Goal: Task Accomplishment & Management: Use online tool/utility

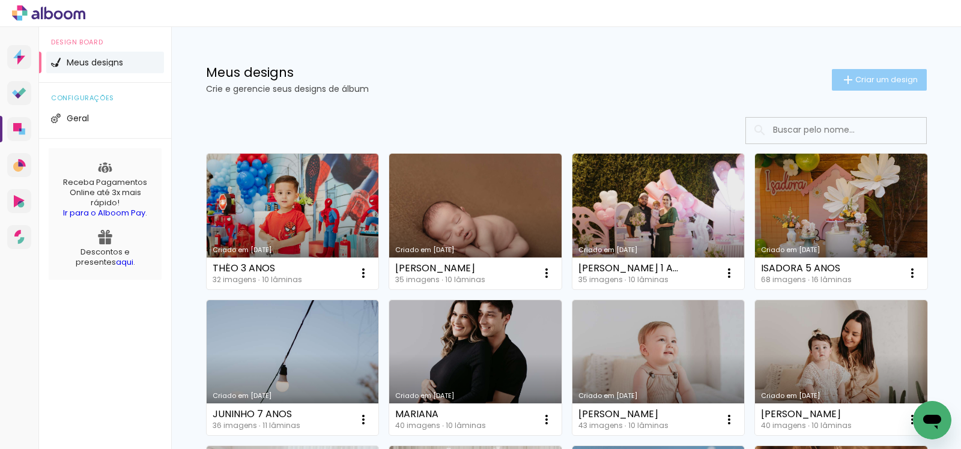
click at [860, 78] on span "Criar um design" at bounding box center [887, 80] width 62 height 8
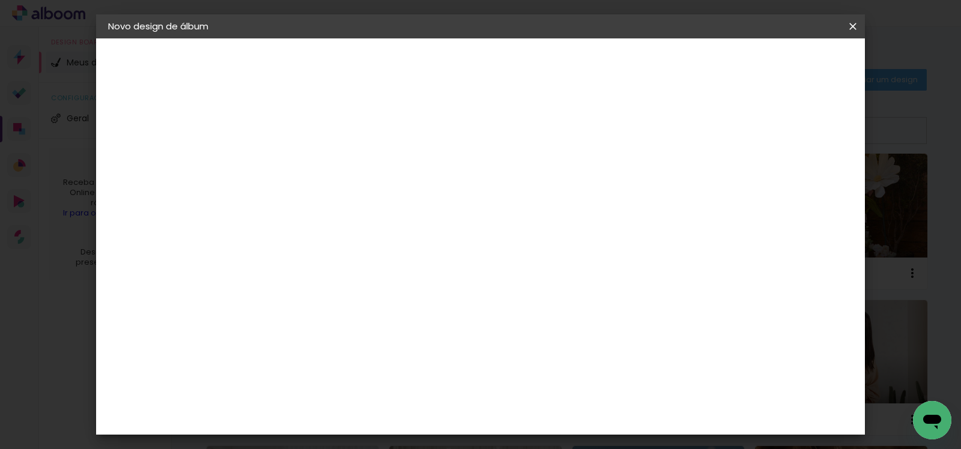
click at [305, 161] on input at bounding box center [305, 161] width 0 height 19
type input "[DATE] Myriam"
type paper-input "[DATE] Myriam"
click at [357, 52] on header "Informações Dê um título ao seu álbum. Avançar" at bounding box center [304, 73] width 105 height 71
click at [0, 0] on slot "Avançar" at bounding box center [0, 0] width 0 height 0
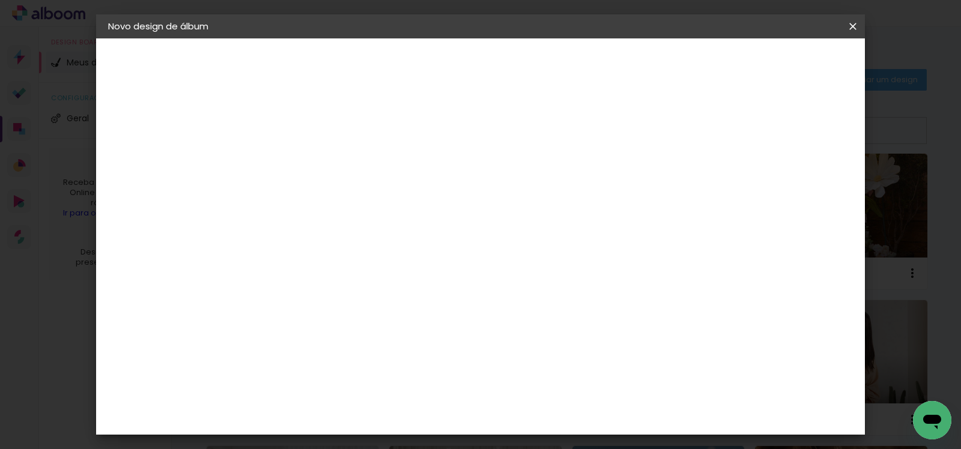
click at [342, 229] on input at bounding box center [335, 228] width 121 height 15
type input "gra"
type paper-input "gra"
click at [383, 308] on paper-item "Grafis" at bounding box center [326, 321] width 112 height 26
click at [0, 0] on slot "Avançar" at bounding box center [0, 0] width 0 height 0
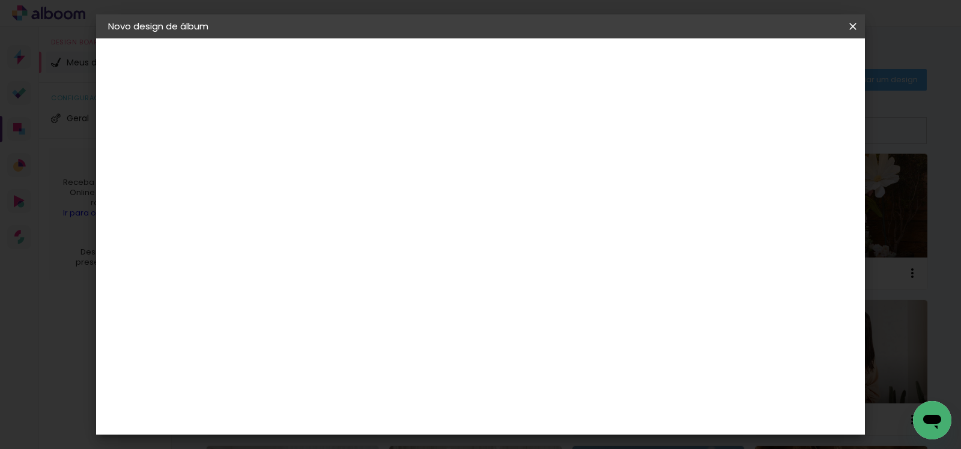
click at [400, 215] on div "Opções disponíveis Real Compacta Alfaiate Havel Acrílica Tip Volga Blend Havel …" at bounding box center [335, 229] width 130 height 225
click at [351, 200] on input "text" at bounding box center [328, 209] width 47 height 19
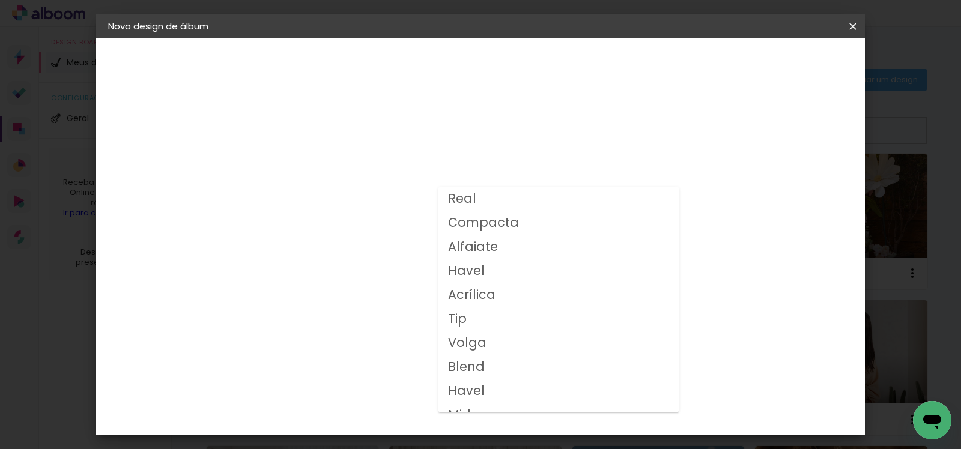
click at [505, 345] on paper-item "Volga" at bounding box center [559, 344] width 240 height 24
type input "Volga"
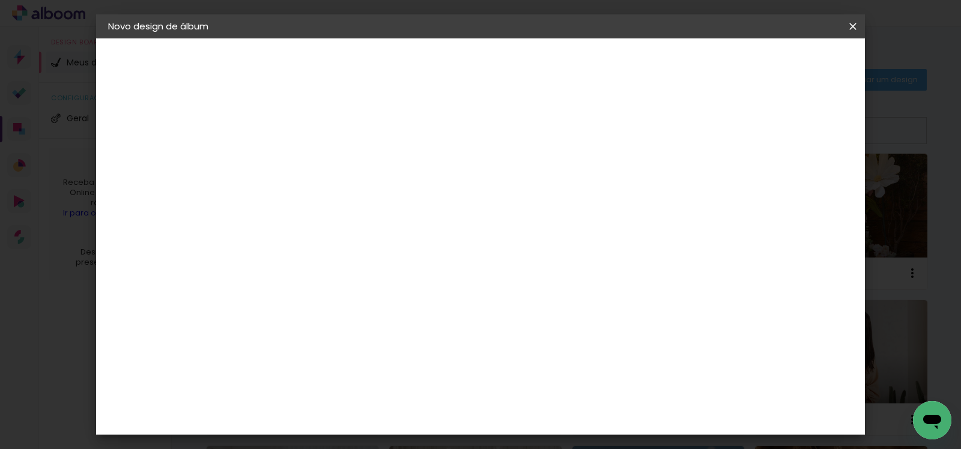
scroll to position [228, 0]
click at [386, 319] on span "20x20" at bounding box center [358, 335] width 56 height 32
click at [0, 0] on slot "Avançar" at bounding box center [0, 0] width 0 height 0
click at [0, 0] on slot "Mostrar sangria" at bounding box center [0, 0] width 0 height 0
type paper-checkbox "on"
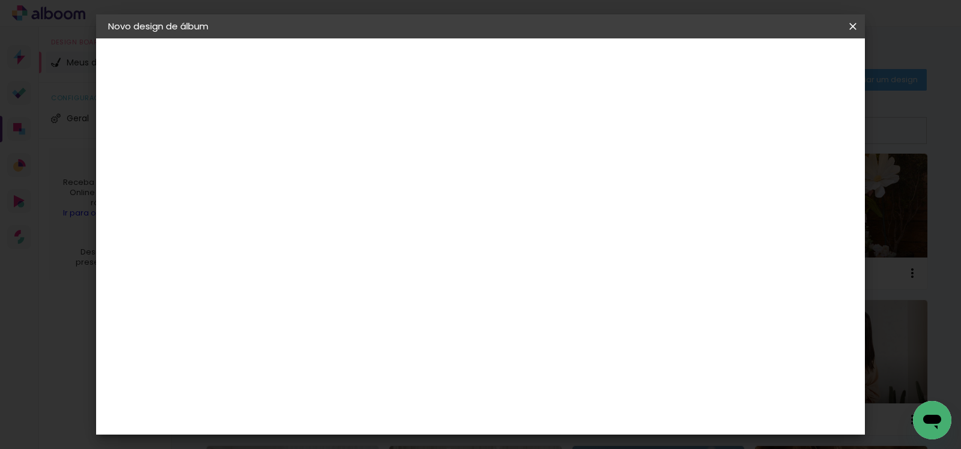
click at [654, 60] on span "Iniciar design" at bounding box center [626, 63] width 55 height 8
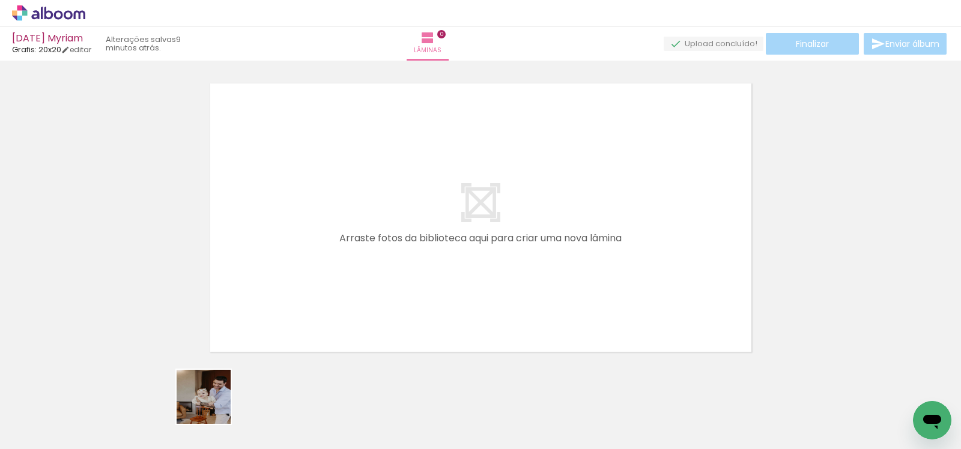
drag, startPoint x: 203, startPoint y: 420, endPoint x: 264, endPoint y: 398, distance: 64.6
click at [265, 312] on quentale-workspace at bounding box center [480, 224] width 961 height 449
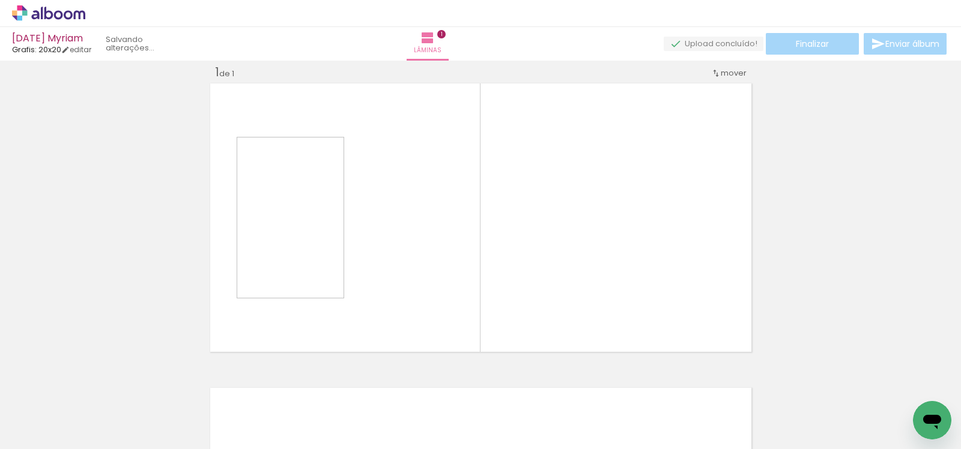
scroll to position [15, 0]
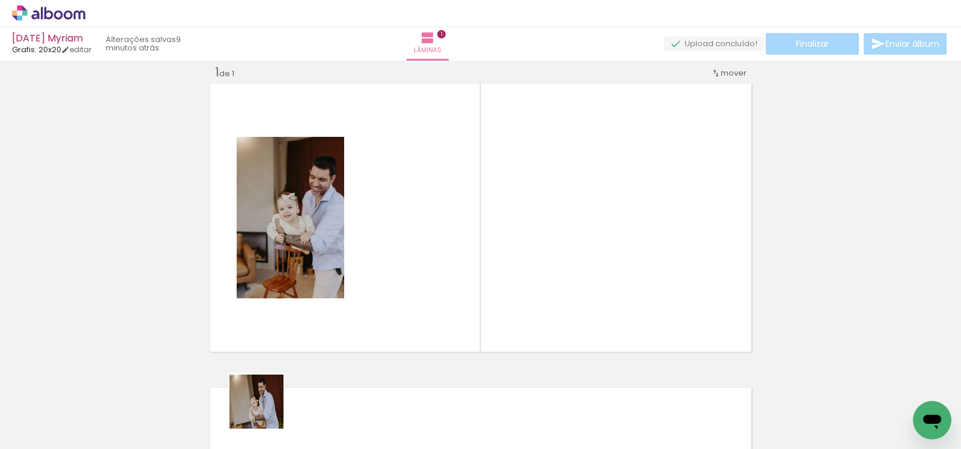
drag, startPoint x: 263, startPoint y: 415, endPoint x: 365, endPoint y: 287, distance: 162.9
click at [365, 287] on quentale-workspace at bounding box center [480, 224] width 961 height 449
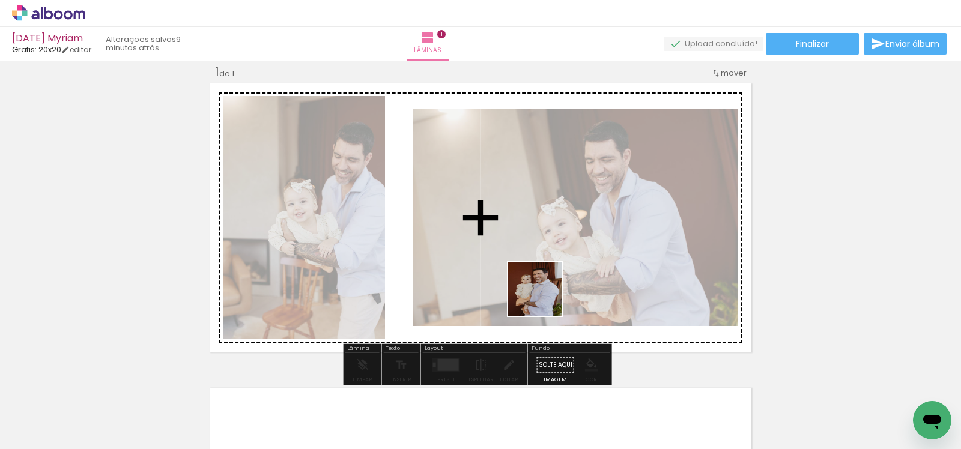
drag, startPoint x: 135, startPoint y: 414, endPoint x: 544, endPoint y: 298, distance: 425.2
click at [544, 298] on quentale-workspace at bounding box center [480, 224] width 961 height 449
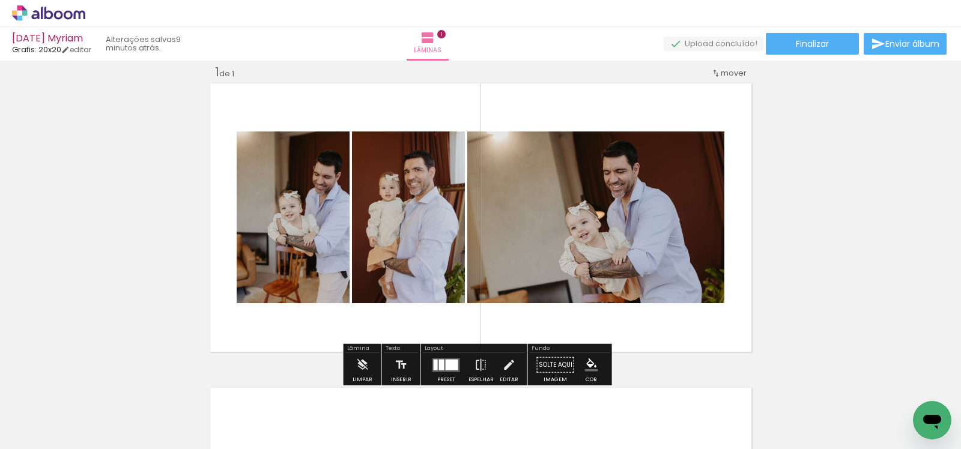
scroll to position [287, 0]
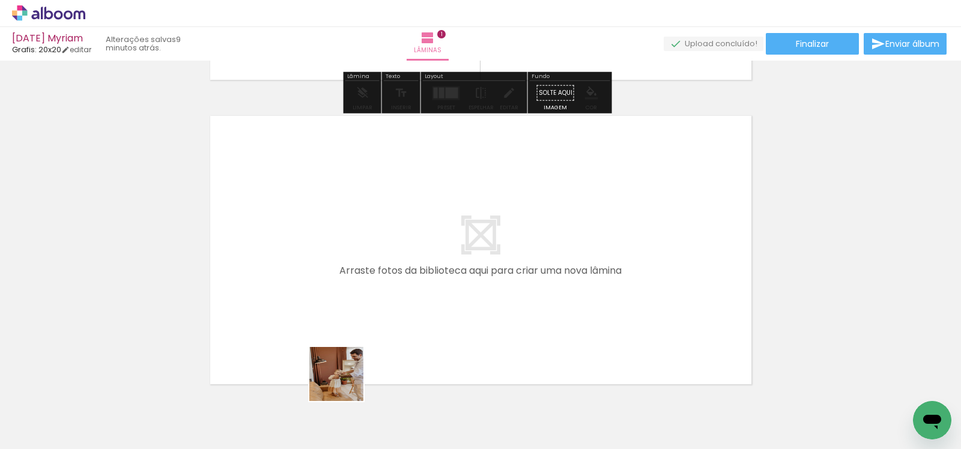
drag, startPoint x: 339, startPoint y: 406, endPoint x: 363, endPoint y: 317, distance: 92.1
click at [363, 317] on quentale-workspace at bounding box center [480, 224] width 961 height 449
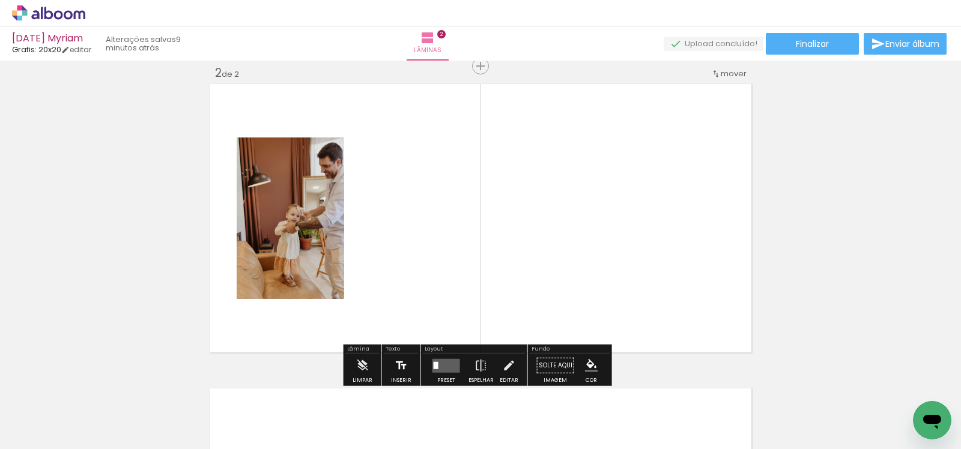
scroll to position [320, 0]
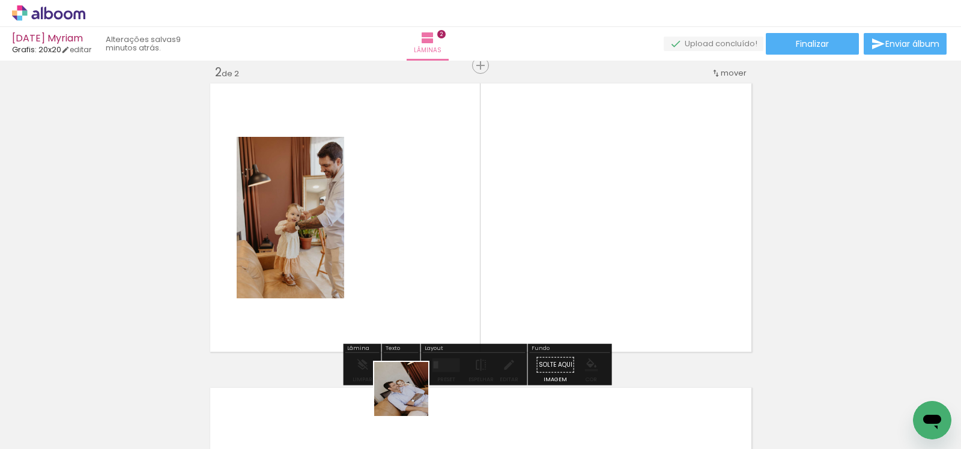
drag, startPoint x: 403, startPoint y: 421, endPoint x: 449, endPoint y: 333, distance: 98.9
click at [424, 281] on quentale-workspace at bounding box center [480, 224] width 961 height 449
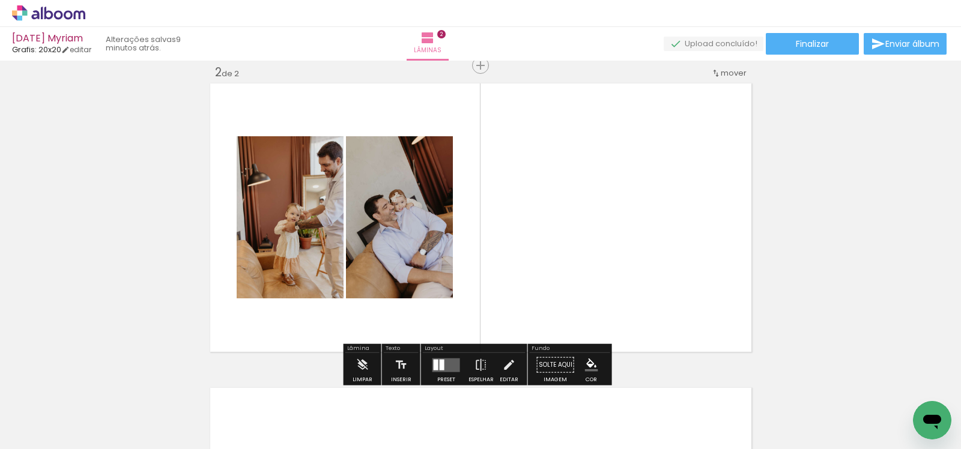
drag, startPoint x: 475, startPoint y: 418, endPoint x: 538, endPoint y: 273, distance: 157.4
click at [538, 273] on quentale-workspace at bounding box center [480, 224] width 961 height 449
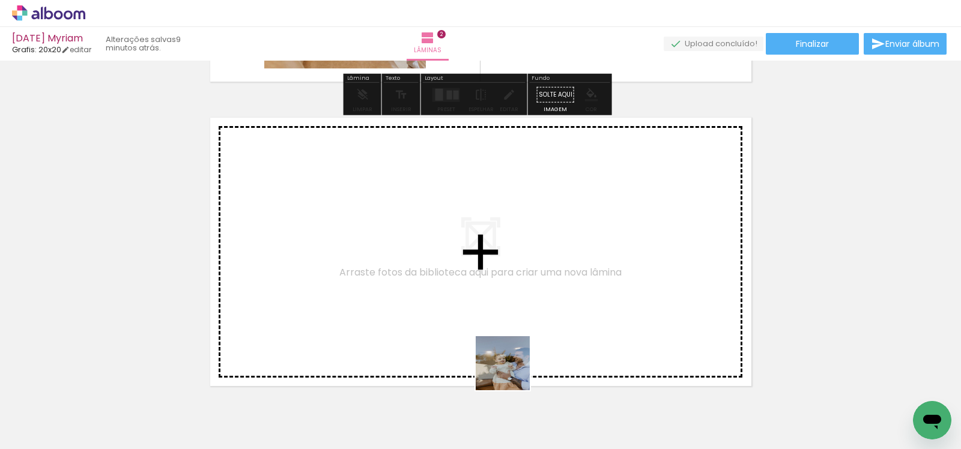
drag, startPoint x: 512, startPoint y: 372, endPoint x: 487, endPoint y: 317, distance: 61.3
click at [487, 317] on quentale-workspace at bounding box center [480, 224] width 961 height 449
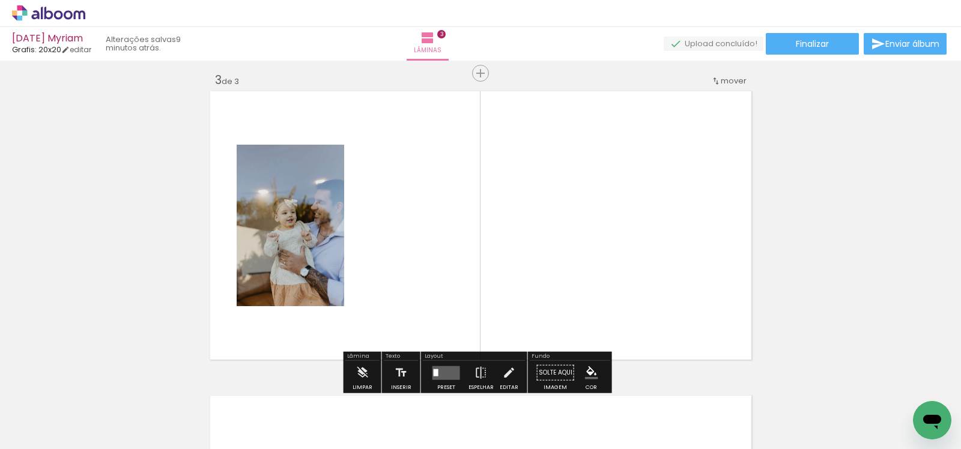
scroll to position [624, 0]
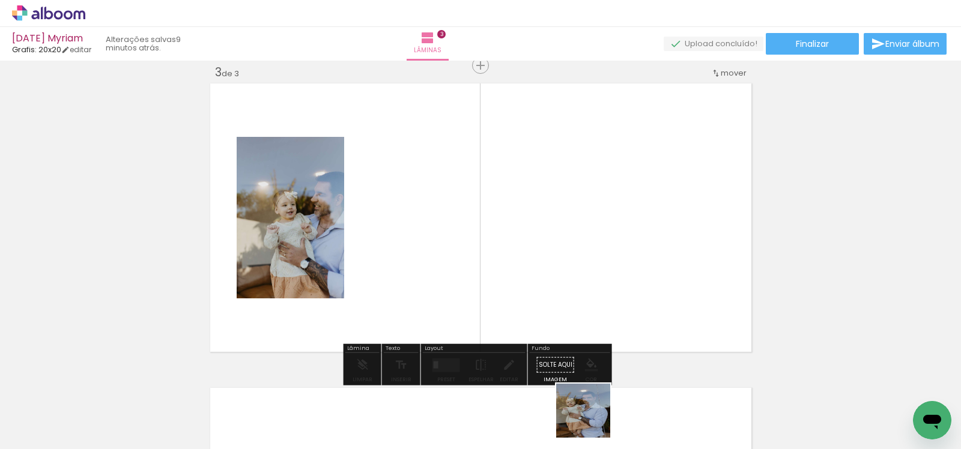
drag, startPoint x: 595, startPoint y: 428, endPoint x: 506, endPoint y: 265, distance: 185.8
click at [506, 265] on quentale-workspace at bounding box center [480, 224] width 961 height 449
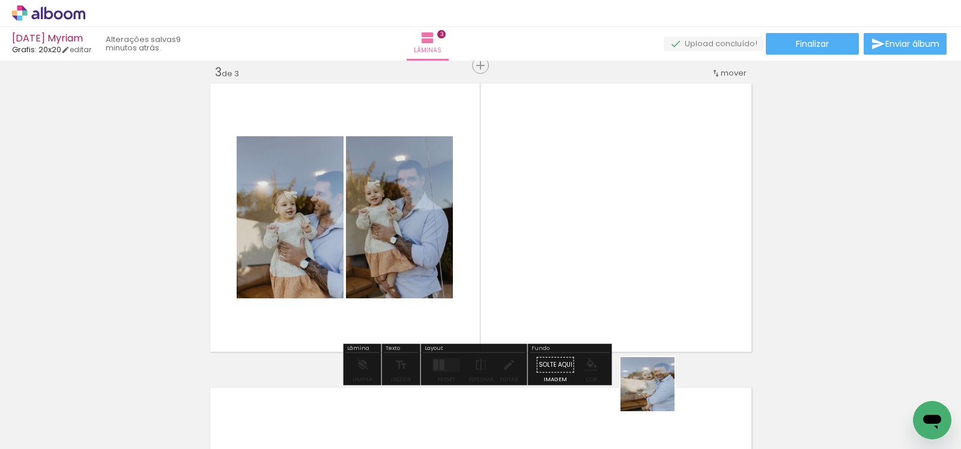
drag, startPoint x: 664, startPoint y: 411, endPoint x: 576, endPoint y: 302, distance: 140.1
click at [566, 290] on quentale-workspace at bounding box center [480, 224] width 961 height 449
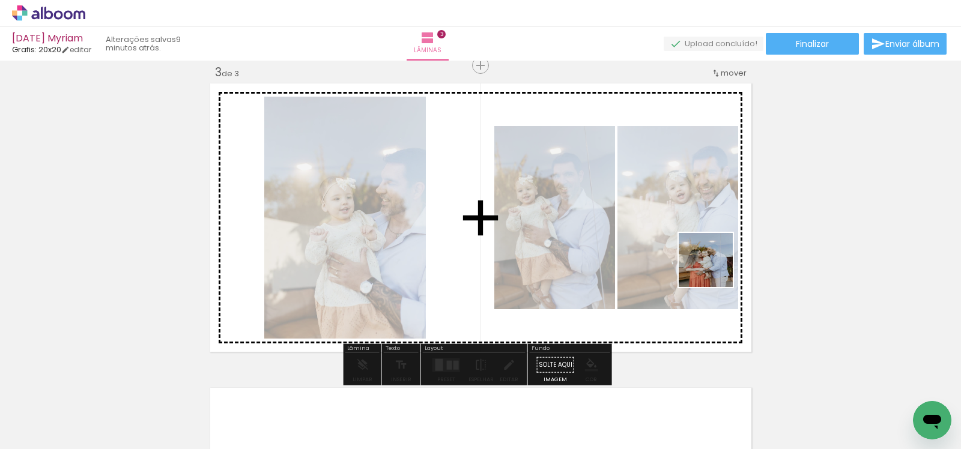
drag, startPoint x: 728, startPoint y: 409, endPoint x: 714, endPoint y: 267, distance: 141.8
click at [714, 268] on quentale-workspace at bounding box center [480, 224] width 961 height 449
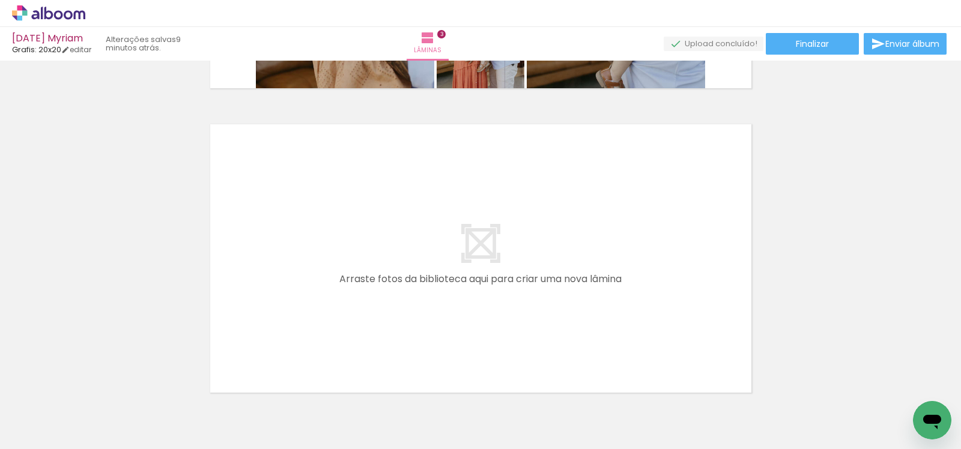
scroll to position [944, 0]
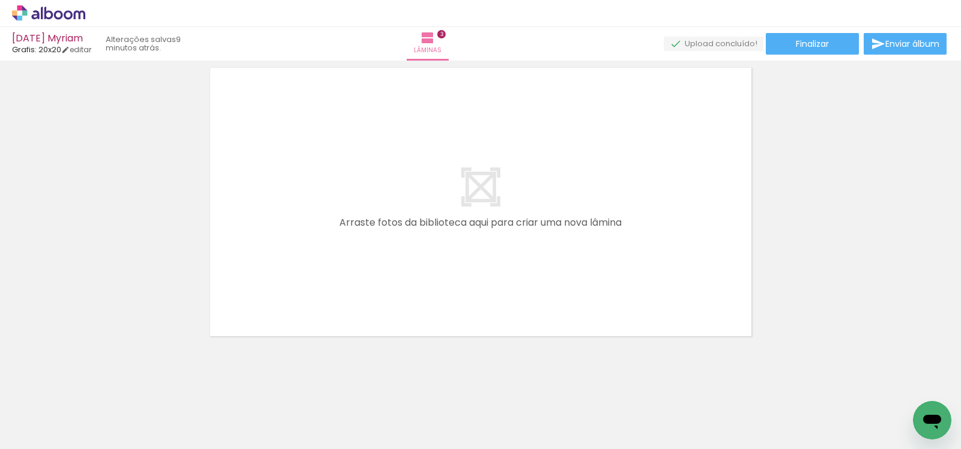
drag, startPoint x: 346, startPoint y: 413, endPoint x: 397, endPoint y: 317, distance: 109.4
click at [375, 275] on quentale-workspace at bounding box center [480, 224] width 961 height 449
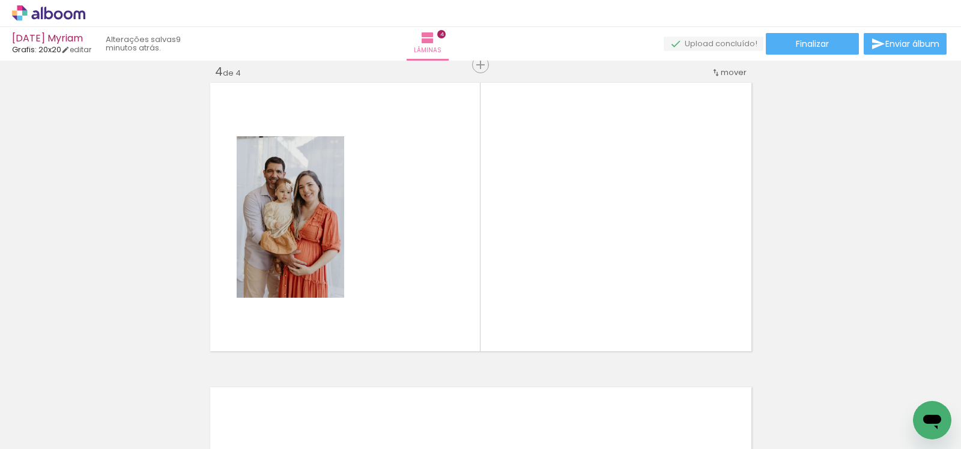
scroll to position [929, 0]
drag, startPoint x: 407, startPoint y: 410, endPoint x: 444, endPoint y: 350, distance: 70.2
click at [437, 334] on quentale-workspace at bounding box center [480, 224] width 961 height 449
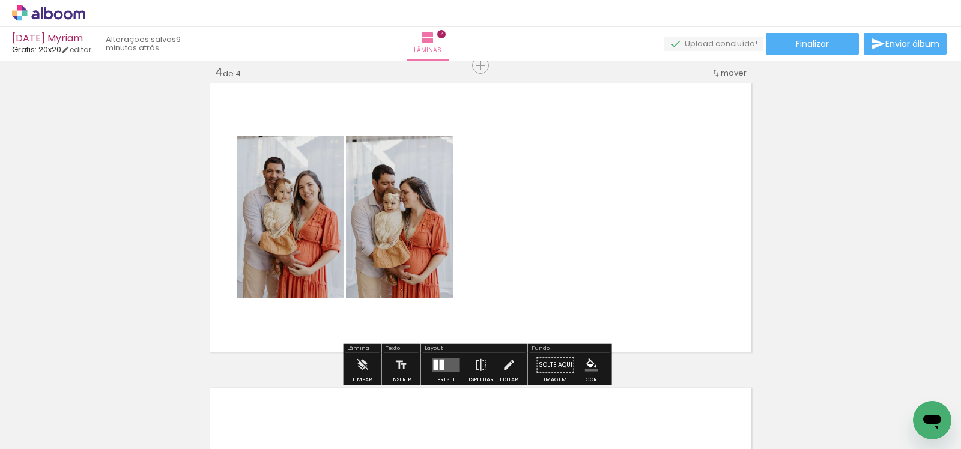
drag, startPoint x: 481, startPoint y: 413, endPoint x: 571, endPoint y: 300, distance: 144.9
click at [571, 300] on quentale-workspace at bounding box center [480, 224] width 961 height 449
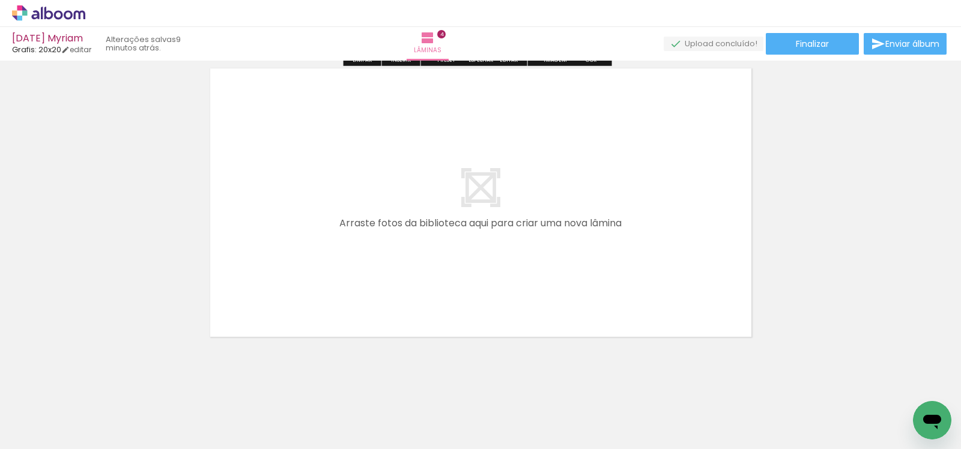
scroll to position [1256, 0]
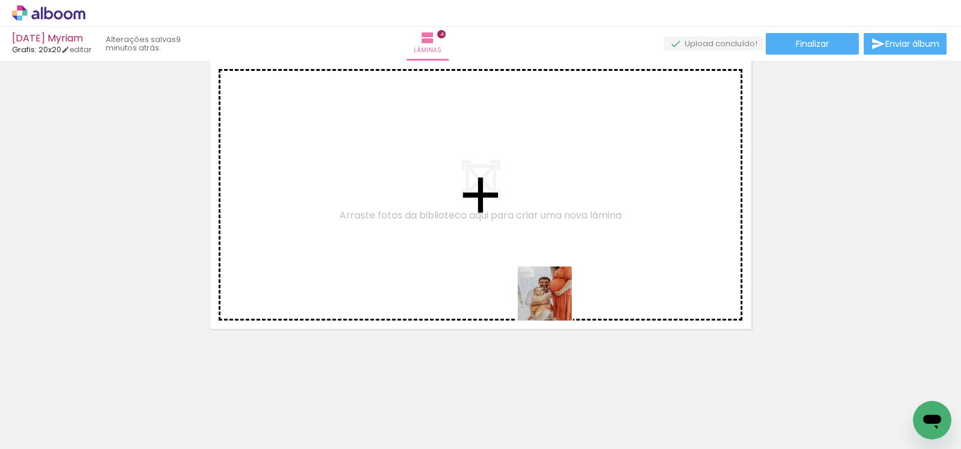
drag, startPoint x: 549, startPoint y: 397, endPoint x: 600, endPoint y: 342, distance: 74.0
click at [552, 289] on quentale-workspace at bounding box center [480, 224] width 961 height 449
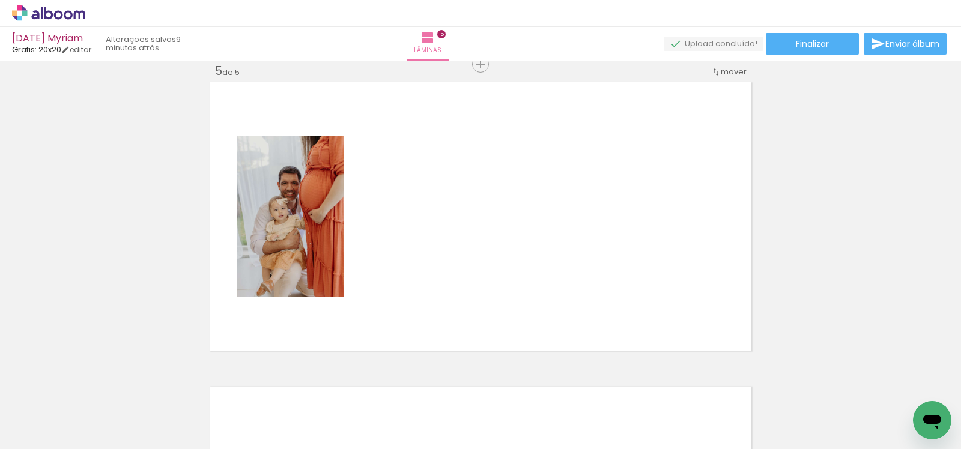
scroll to position [1233, 0]
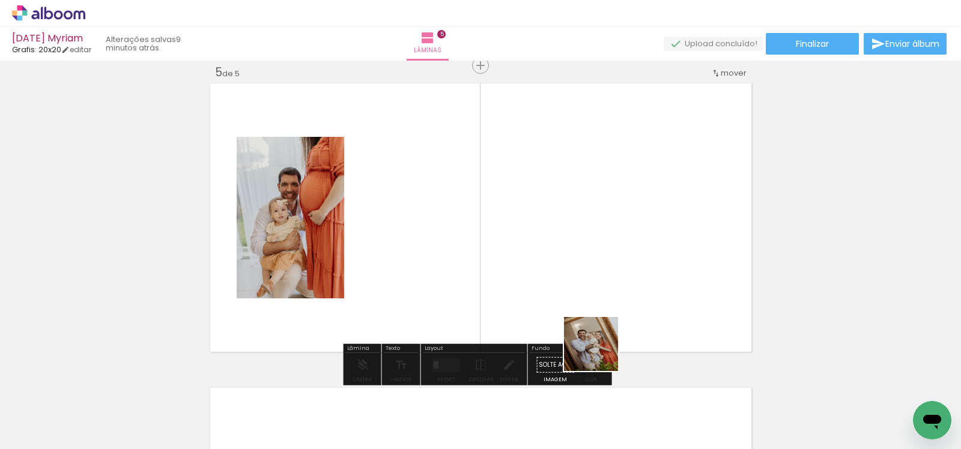
drag, startPoint x: 749, startPoint y: 415, endPoint x: 621, endPoint y: 362, distance: 137.9
click at [601, 354] on quentale-workspace at bounding box center [480, 224] width 961 height 449
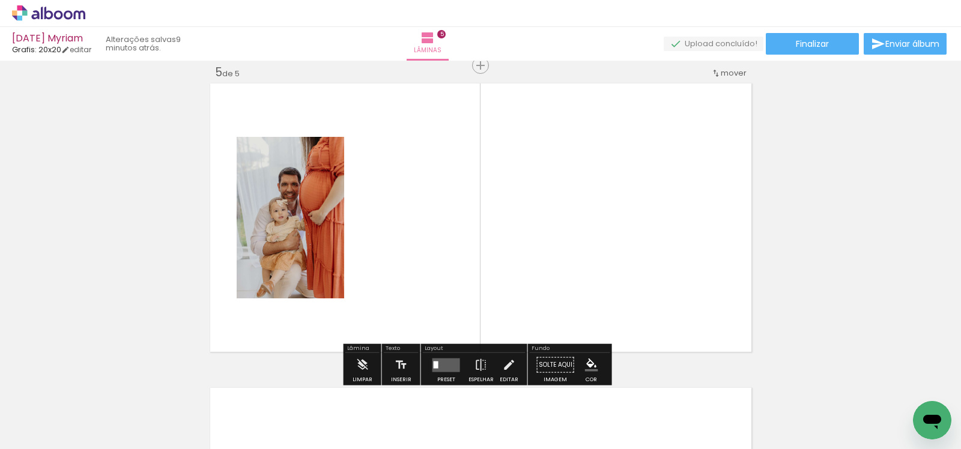
drag, startPoint x: 822, startPoint y: 417, endPoint x: 640, endPoint y: 286, distance: 223.8
click at [640, 286] on quentale-workspace at bounding box center [480, 224] width 961 height 449
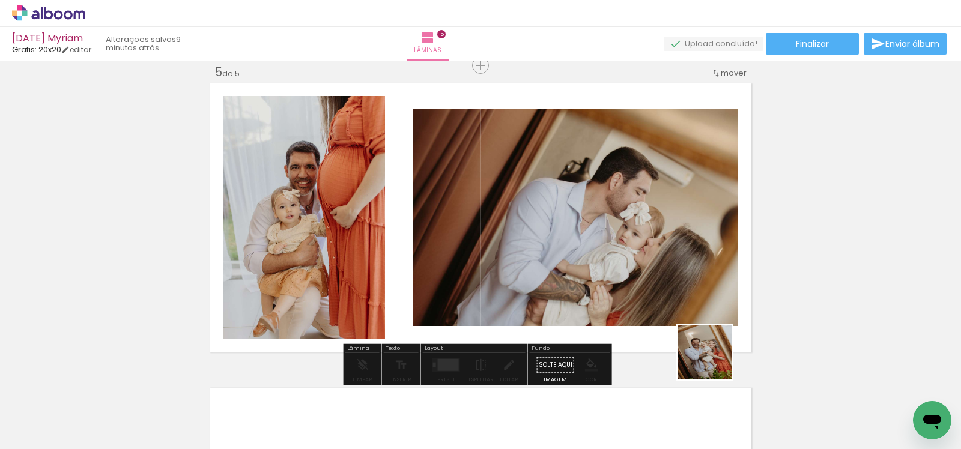
drag, startPoint x: 738, startPoint y: 397, endPoint x: 642, endPoint y: 254, distance: 172.1
click at [642, 254] on quentale-workspace at bounding box center [480, 224] width 961 height 449
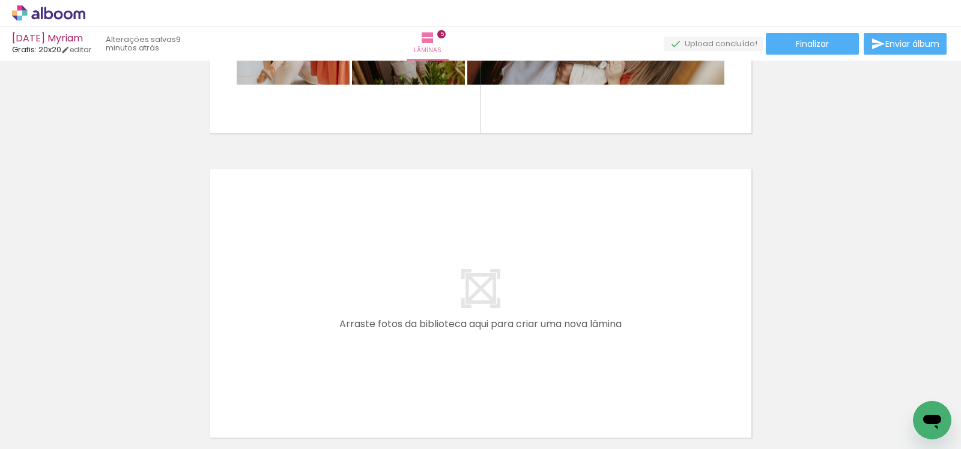
scroll to position [0, 923]
drag, startPoint x: 141, startPoint y: 415, endPoint x: 290, endPoint y: 315, distance: 179.6
click at [290, 315] on quentale-workspace at bounding box center [480, 224] width 961 height 449
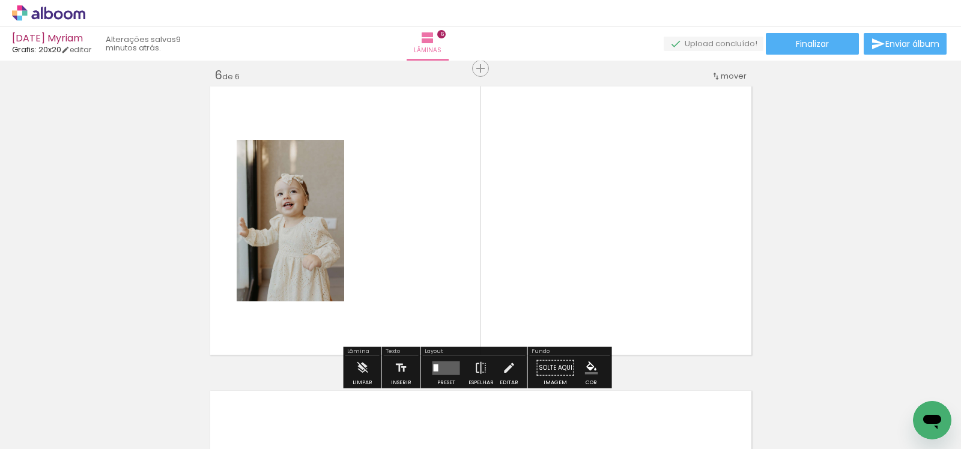
scroll to position [1538, 0]
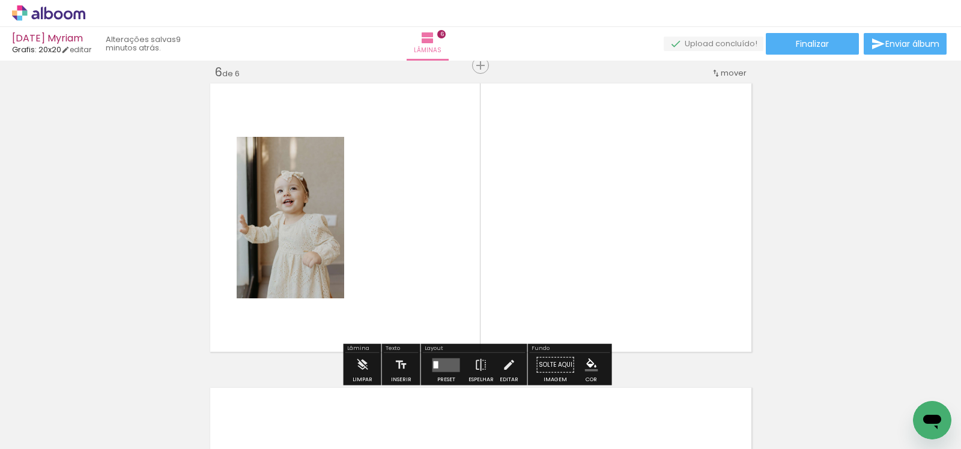
drag, startPoint x: 209, startPoint y: 418, endPoint x: 393, endPoint y: 261, distance: 241.2
click at [394, 261] on quentale-workspace at bounding box center [480, 224] width 961 height 449
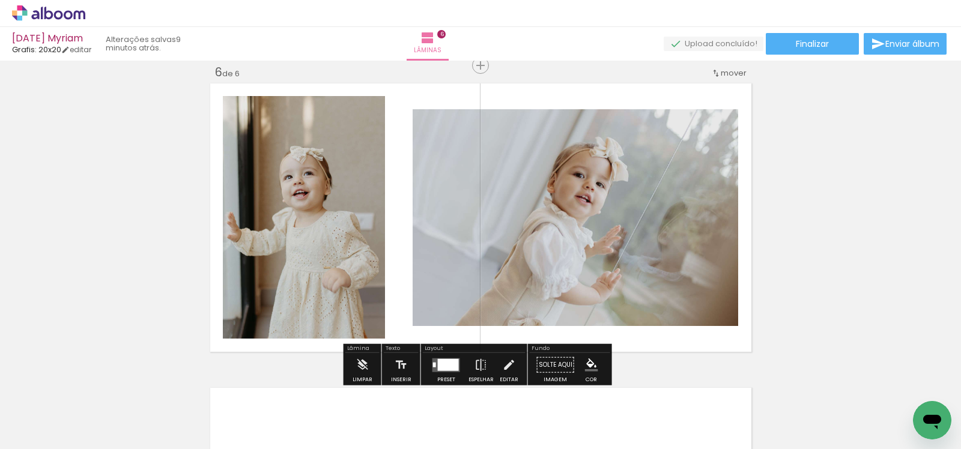
scroll to position [0, 1092]
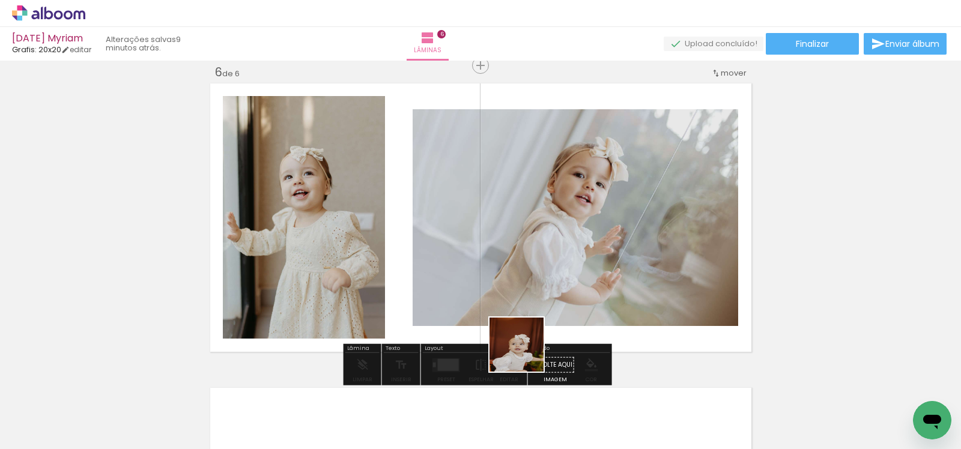
drag, startPoint x: 524, startPoint y: 418, endPoint x: 515, endPoint y: 303, distance: 115.8
click at [515, 303] on quentale-workspace at bounding box center [480, 224] width 961 height 449
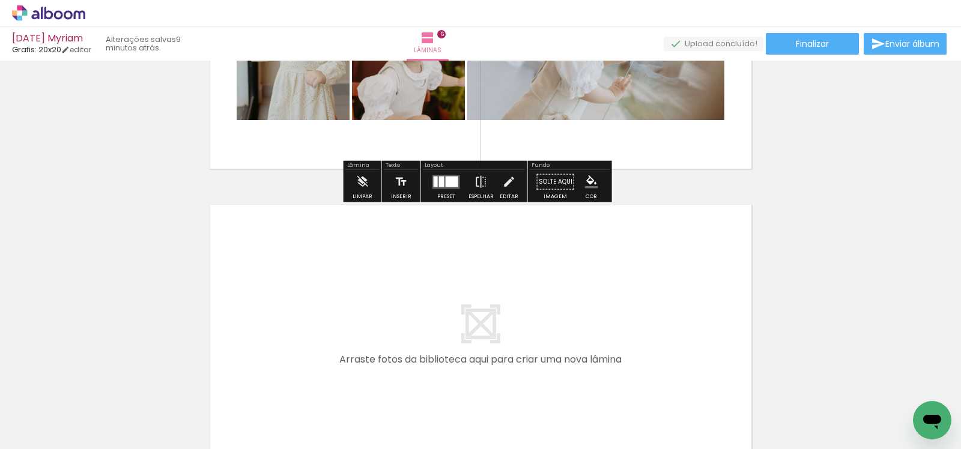
scroll to position [1737, 0]
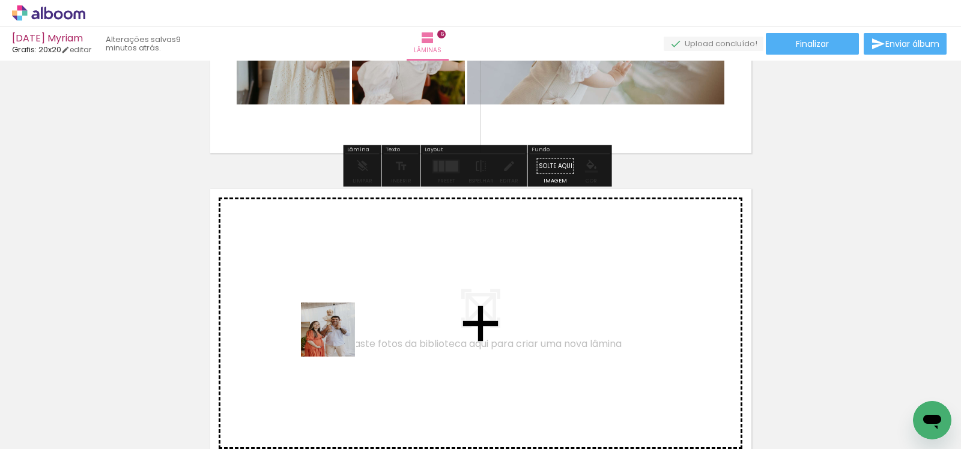
drag, startPoint x: 337, startPoint y: 339, endPoint x: 345, endPoint y: 306, distance: 33.5
click at [345, 306] on quentale-workspace at bounding box center [480, 224] width 961 height 449
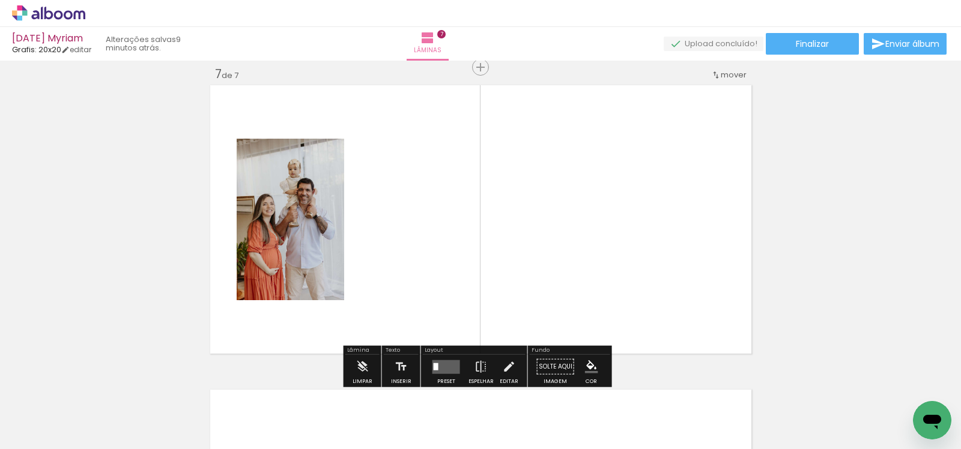
scroll to position [1843, 0]
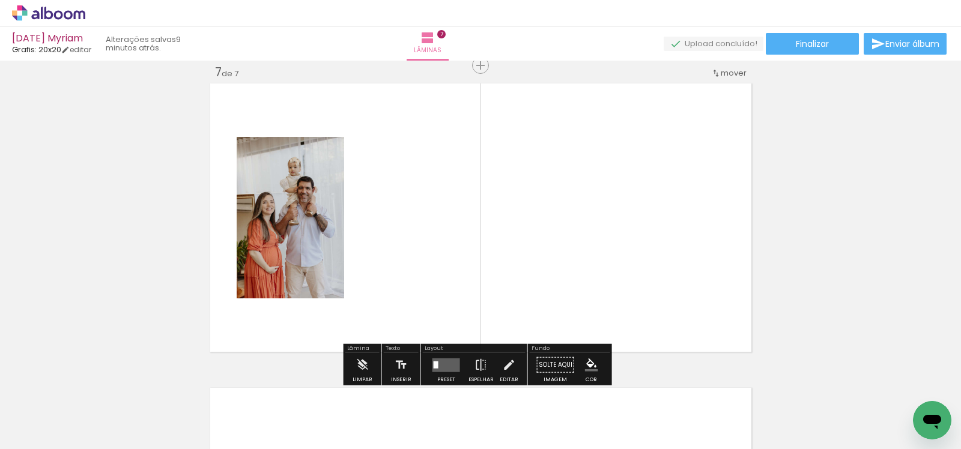
drag, startPoint x: 393, startPoint y: 404, endPoint x: 419, endPoint y: 318, distance: 89.1
click at [415, 319] on quentale-workspace at bounding box center [480, 224] width 961 height 449
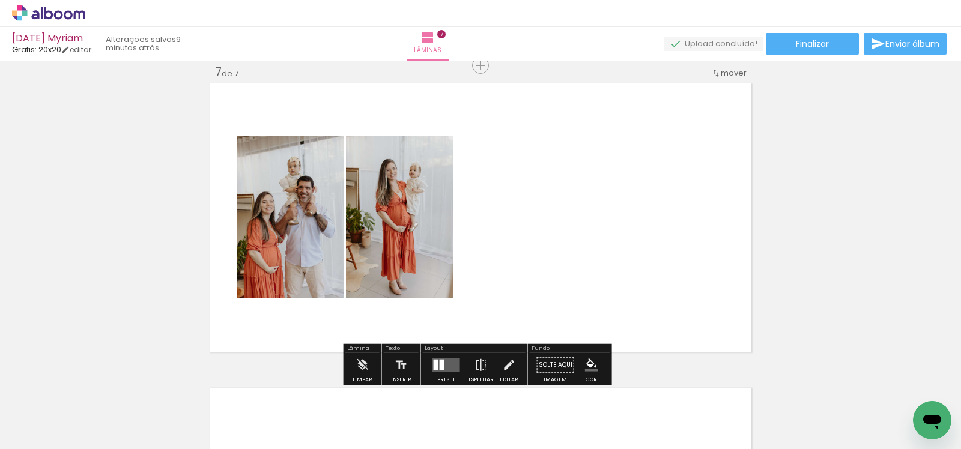
drag, startPoint x: 451, startPoint y: 422, endPoint x: 490, endPoint y: 290, distance: 137.8
click at [490, 290] on quentale-workspace at bounding box center [480, 224] width 961 height 449
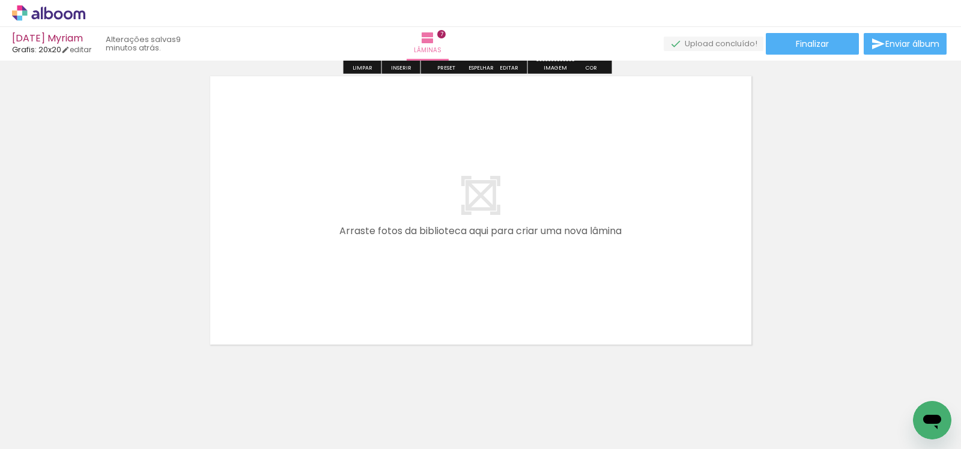
scroll to position [2170, 0]
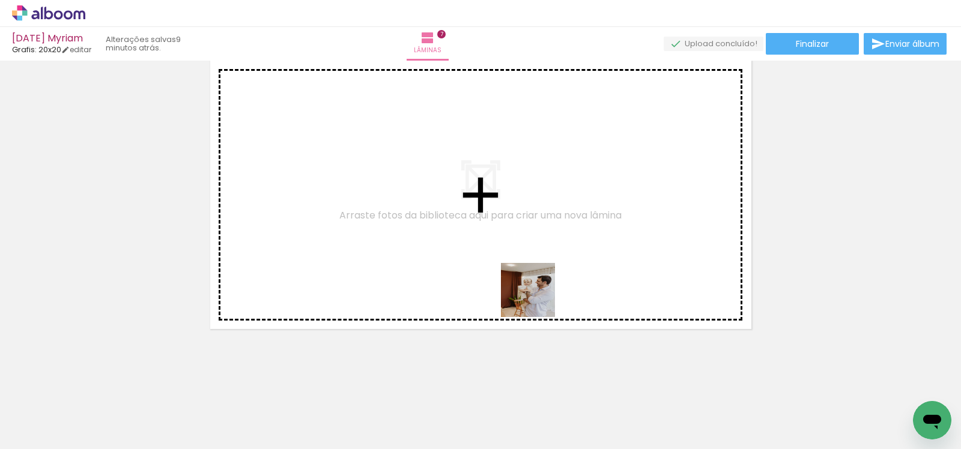
drag, startPoint x: 582, startPoint y: 405, endPoint x: 537, endPoint y: 299, distance: 114.9
click at [537, 299] on quentale-workspace at bounding box center [480, 224] width 961 height 449
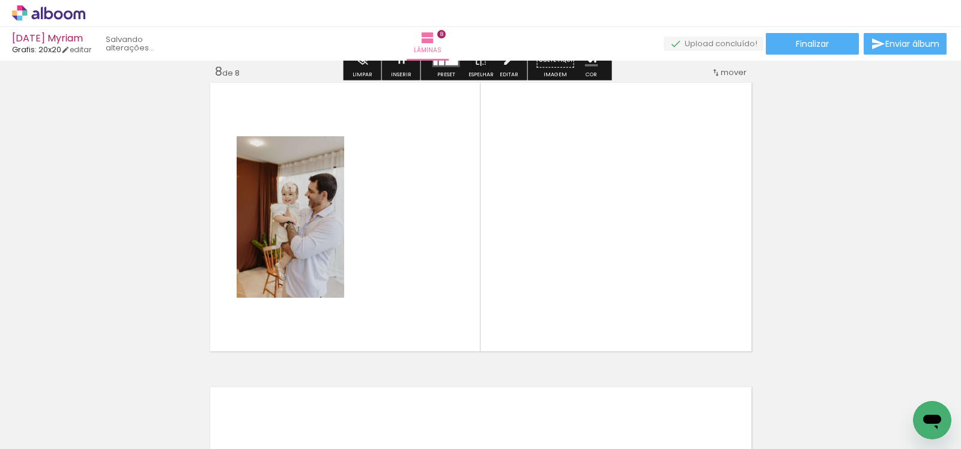
scroll to position [2147, 0]
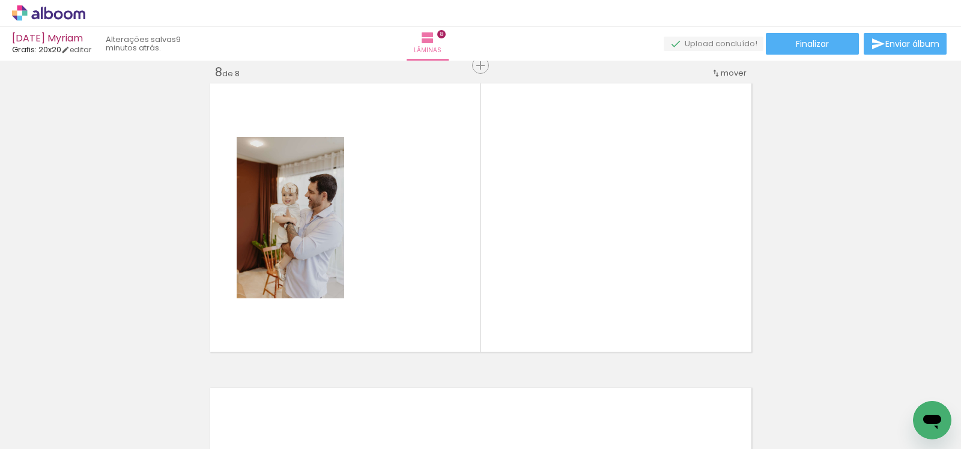
drag, startPoint x: 649, startPoint y: 409, endPoint x: 597, endPoint y: 329, distance: 94.6
click at [588, 319] on quentale-workspace at bounding box center [480, 224] width 961 height 449
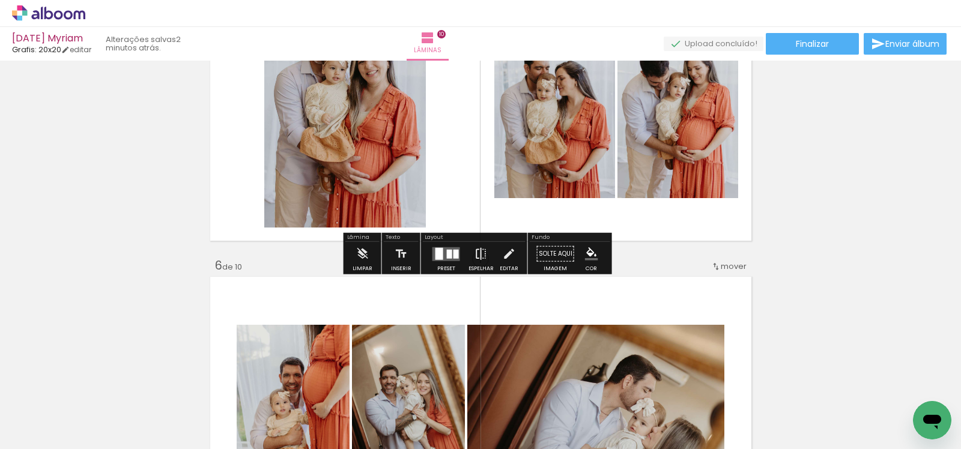
scroll to position [1336, 0]
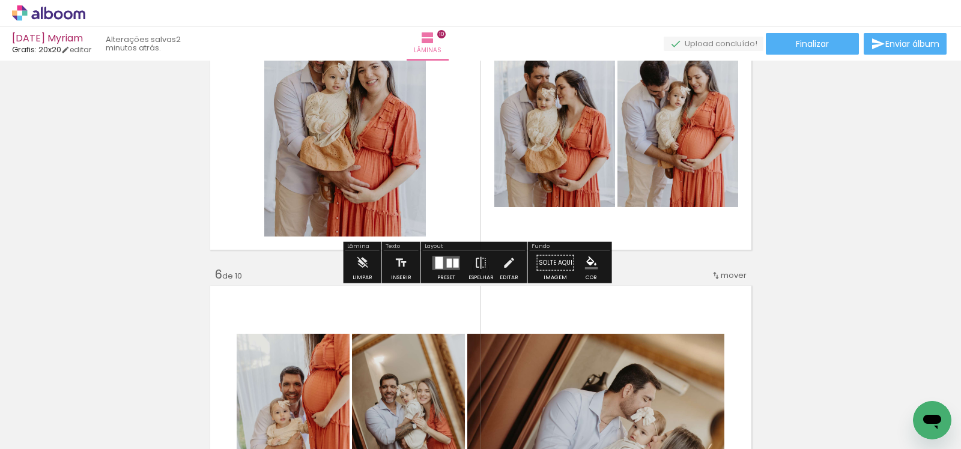
click at [447, 263] on div at bounding box center [449, 262] width 5 height 9
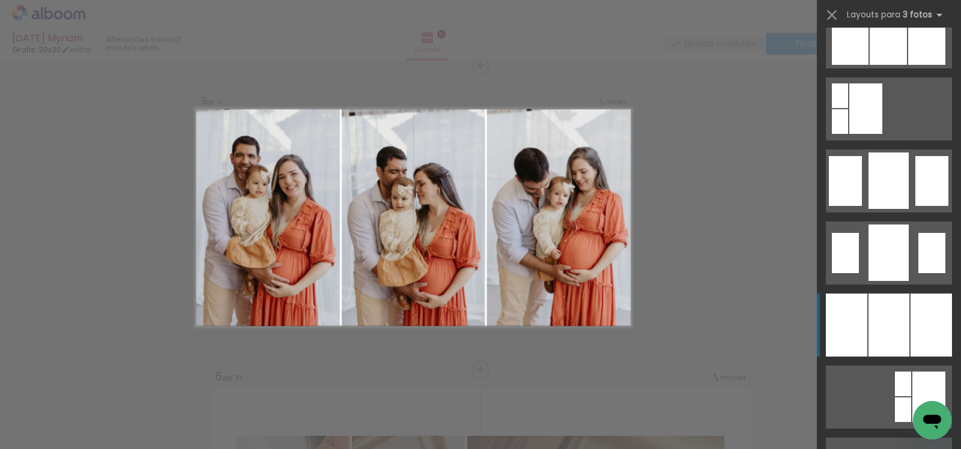
scroll to position [927, 0]
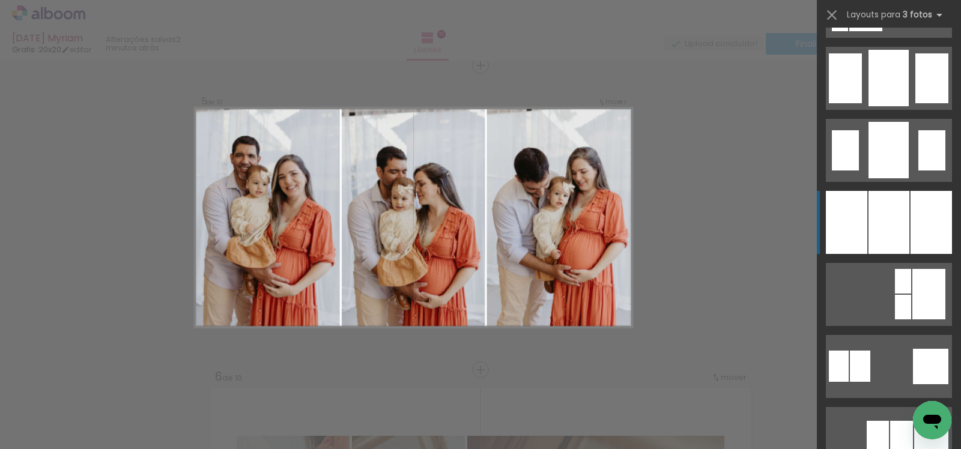
click at [887, 230] on div at bounding box center [889, 222] width 41 height 63
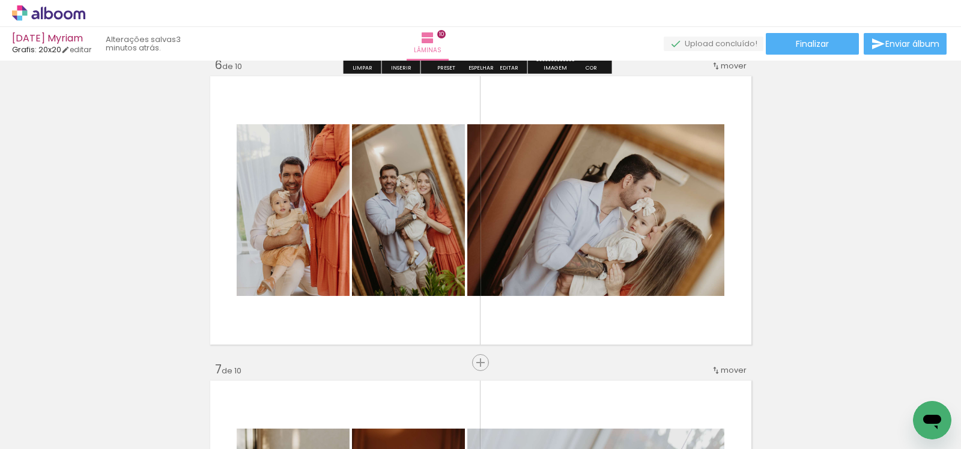
scroll to position [1611, 0]
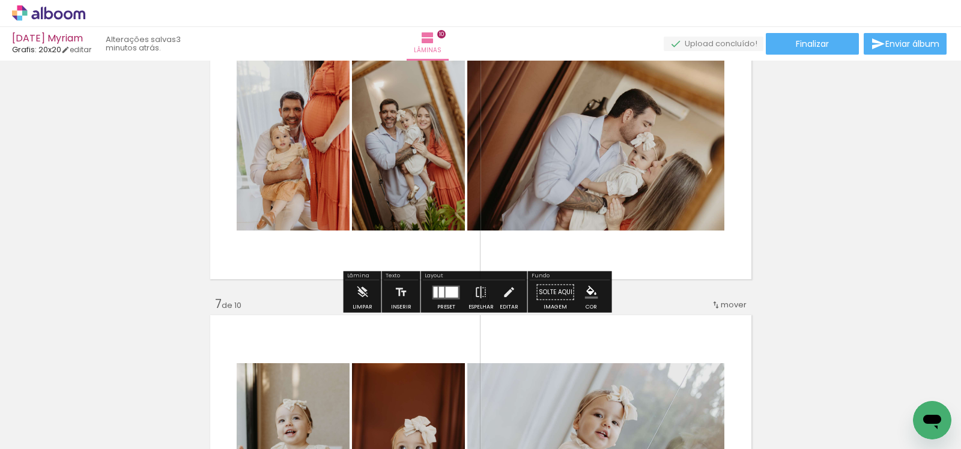
click at [449, 287] on div at bounding box center [452, 292] width 13 height 11
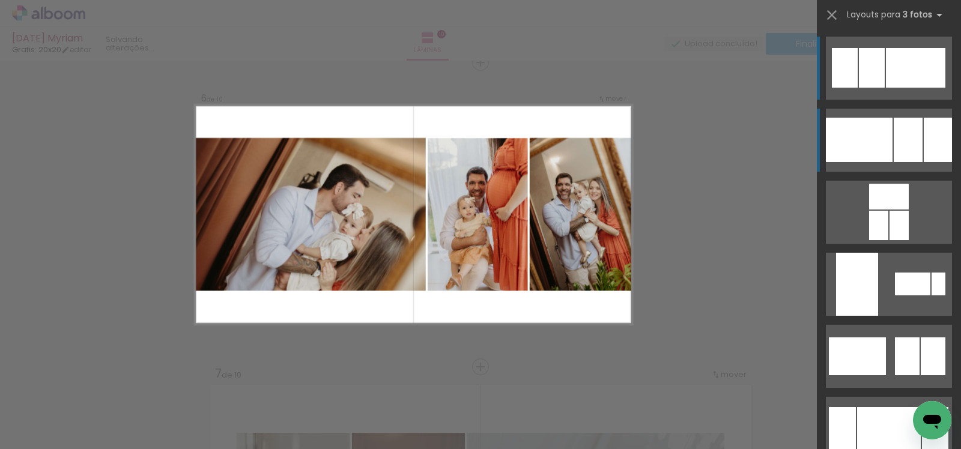
scroll to position [1538, 0]
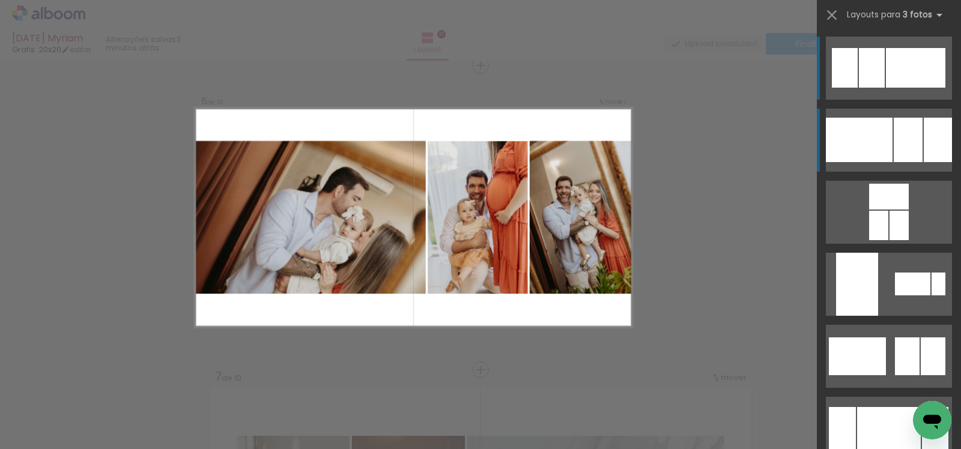
click at [854, 147] on div at bounding box center [859, 140] width 67 height 44
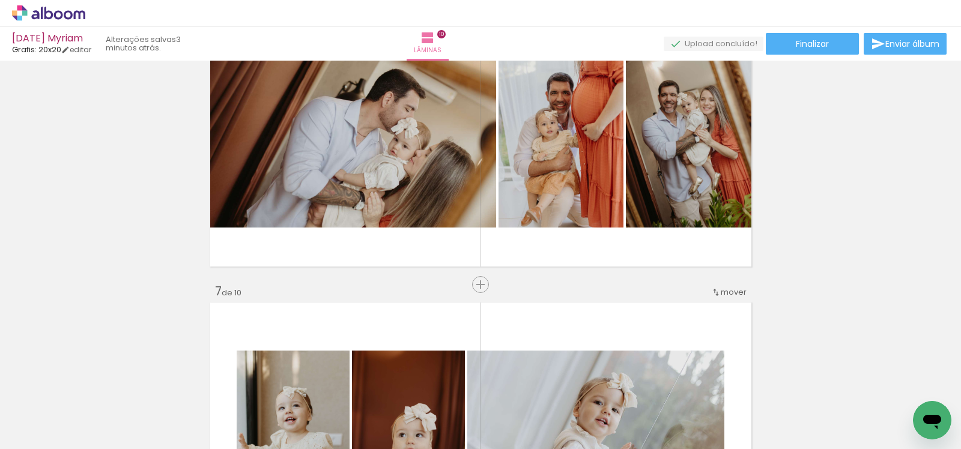
scroll to position [1598, 0]
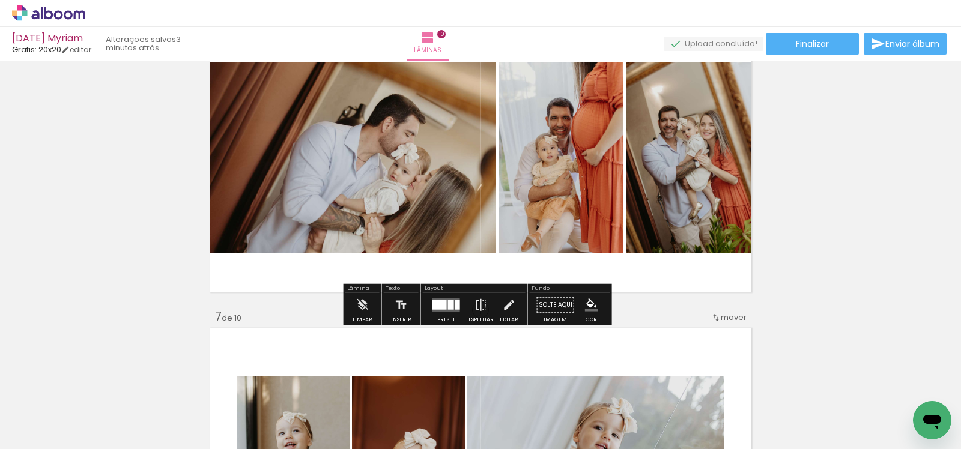
drag, startPoint x: 569, startPoint y: 193, endPoint x: 670, endPoint y: 196, distance: 101.6
click at [0, 0] on slot at bounding box center [0, 0] width 0 height 0
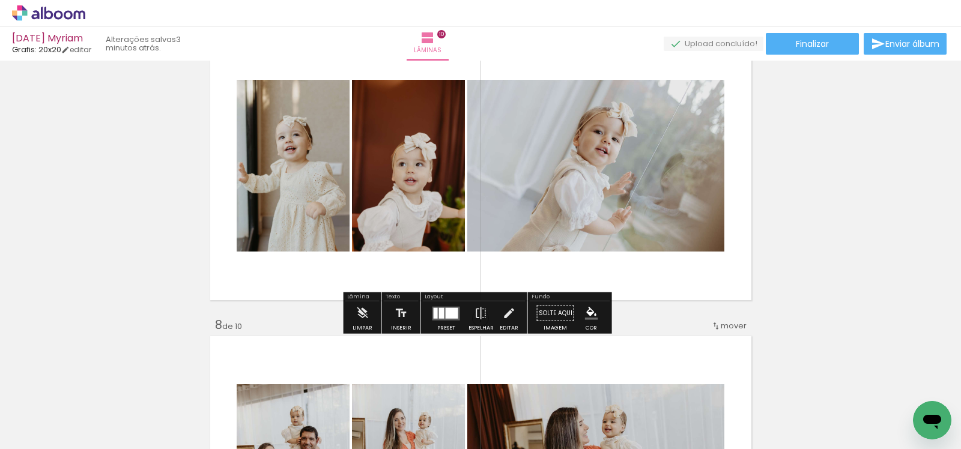
scroll to position [1941, 0]
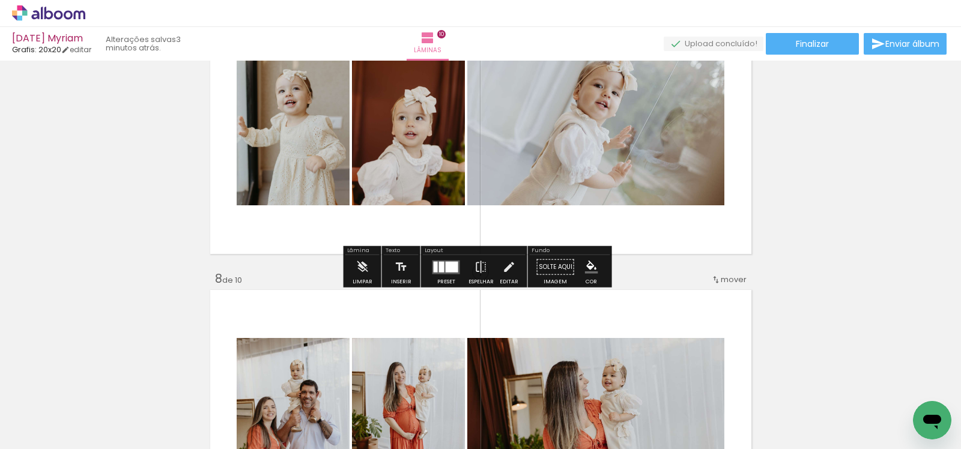
click at [449, 268] on div at bounding box center [452, 266] width 13 height 11
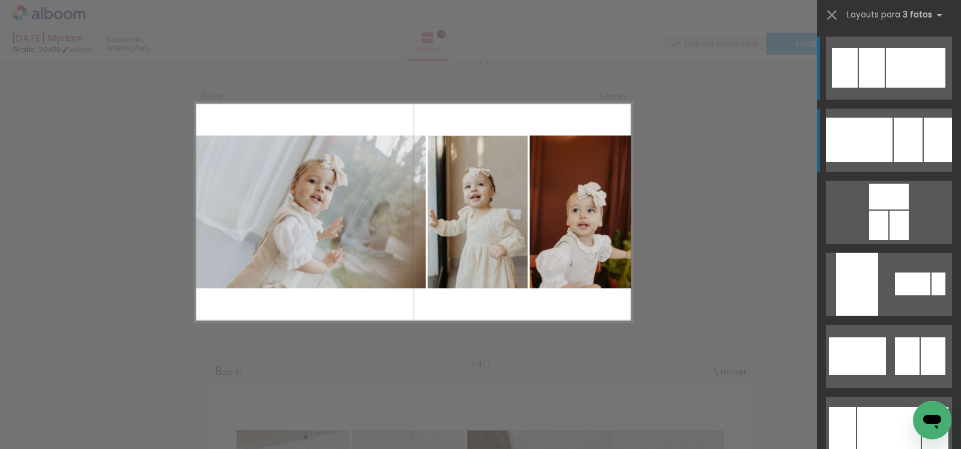
scroll to position [1843, 0]
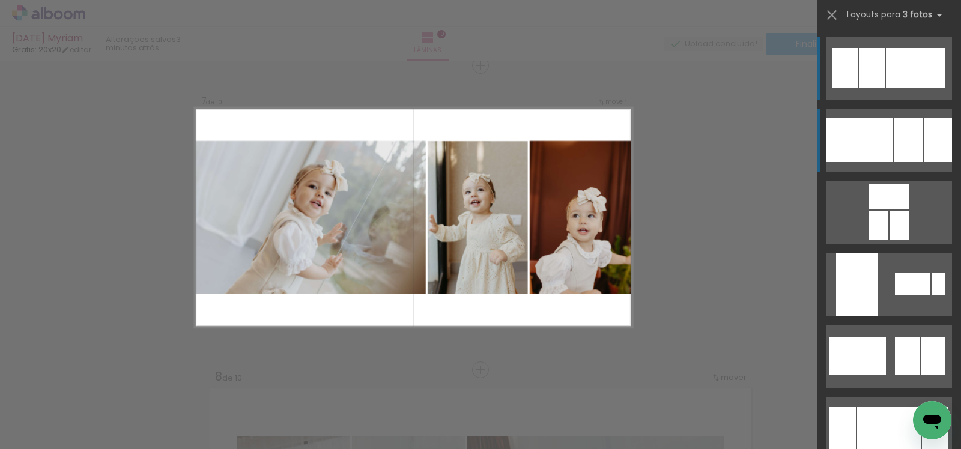
click at [866, 136] on div at bounding box center [859, 140] width 67 height 44
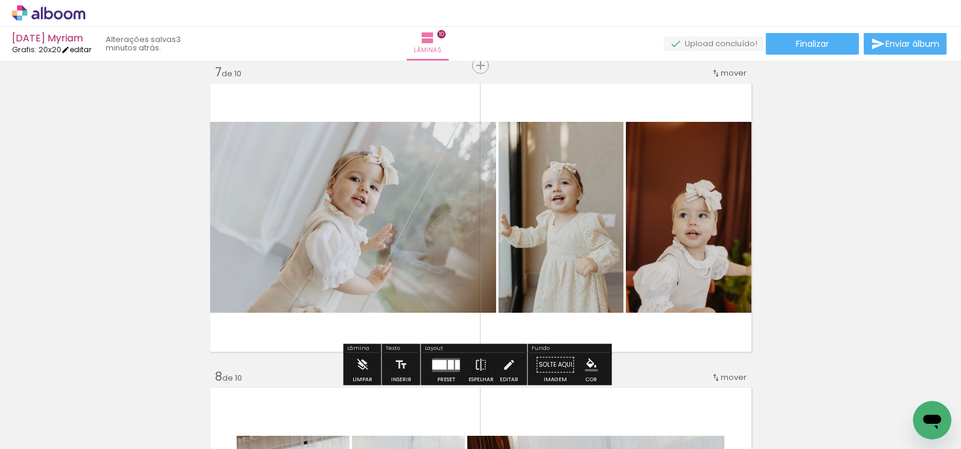
click at [85, 54] on link "editar" at bounding box center [76, 49] width 30 height 10
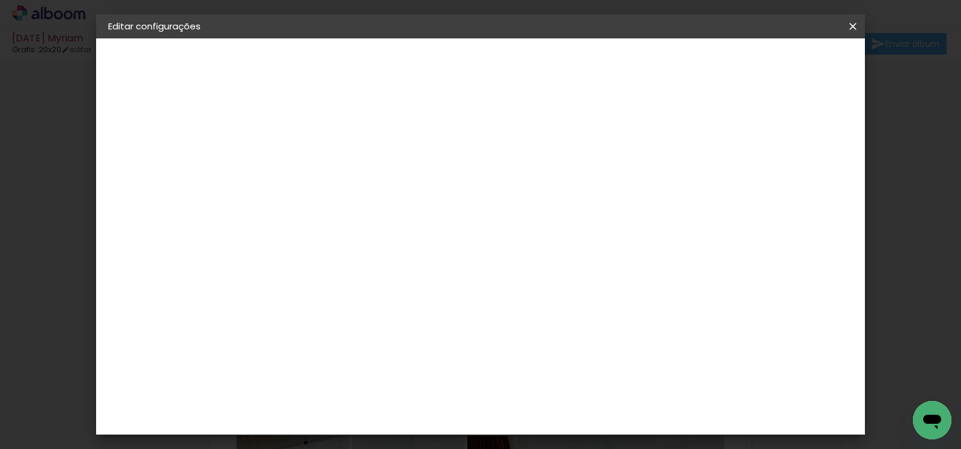
click at [156, 169] on paper-button "20x20 21.7 × 43.3 cm" at bounding box center [174, 175] width 132 height 24
click at [370, 196] on div "Escolha o tamanho" at bounding box center [335, 223] width 70 height 56
click at [370, 195] on div "Escolha o tamanho" at bounding box center [335, 223] width 70 height 56
click at [152, 169] on iron-pages "Modelo Escolhendo modelo... Tamanho livre" at bounding box center [174, 175] width 132 height 24
click at [370, 201] on div "Escolha o tamanho" at bounding box center [335, 223] width 70 height 56
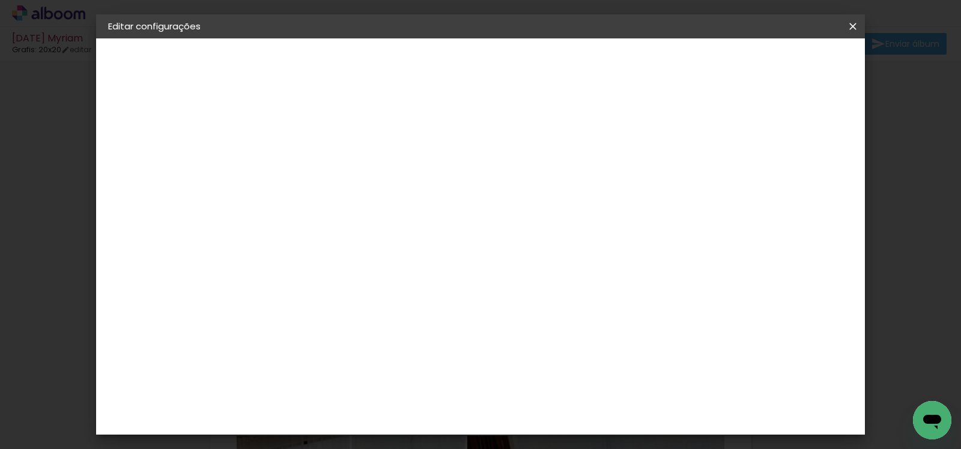
click at [370, 195] on div "Escolha o tamanho" at bounding box center [335, 223] width 70 height 56
click at [163, 123] on div "2. Especificações" at bounding box center [174, 123] width 132 height 14
click at [150, 181] on iron-pages "Modelo Escolhendo modelo... Tamanho livre" at bounding box center [174, 175] width 132 height 24
click at [154, 151] on paper-button at bounding box center [174, 148] width 132 height 24
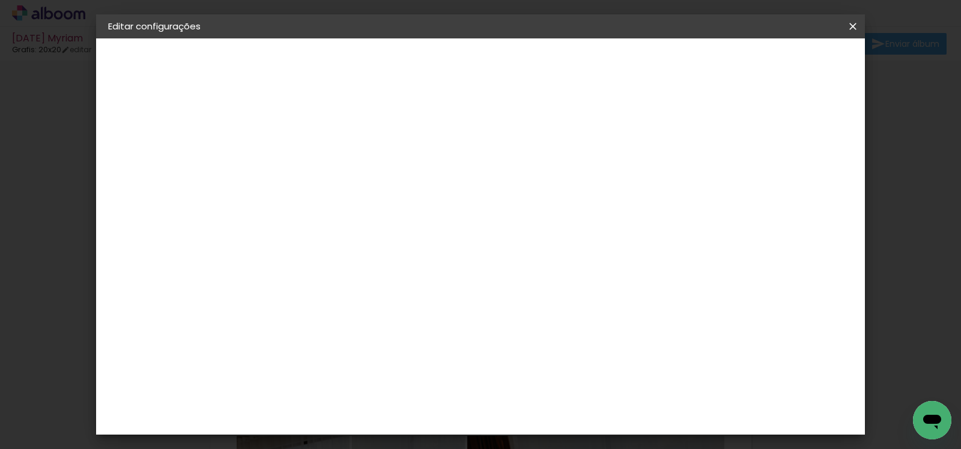
click at [379, 229] on input at bounding box center [335, 228] width 121 height 15
type input "gra"
type paper-input "gra"
click at [380, 308] on paper-item "Grafis" at bounding box center [326, 321] width 112 height 26
click at [0, 0] on slot "Avançar" at bounding box center [0, 0] width 0 height 0
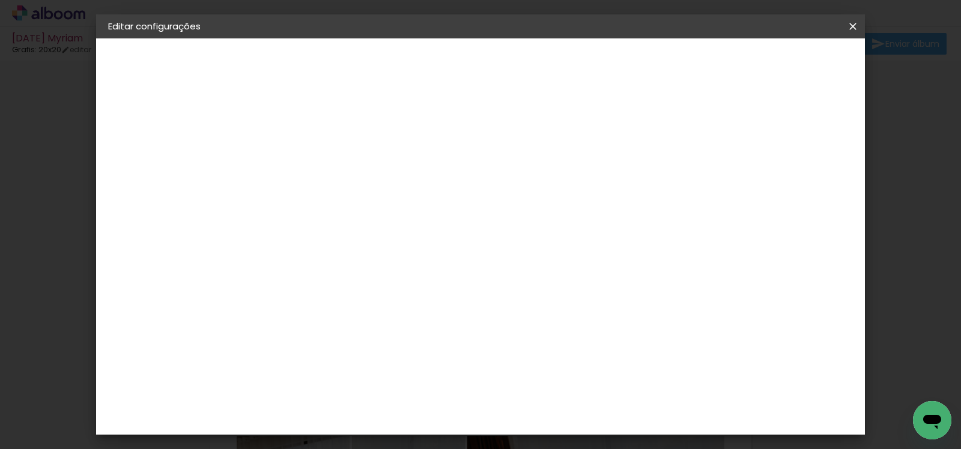
click at [351, 200] on input "text" at bounding box center [328, 209] width 47 height 19
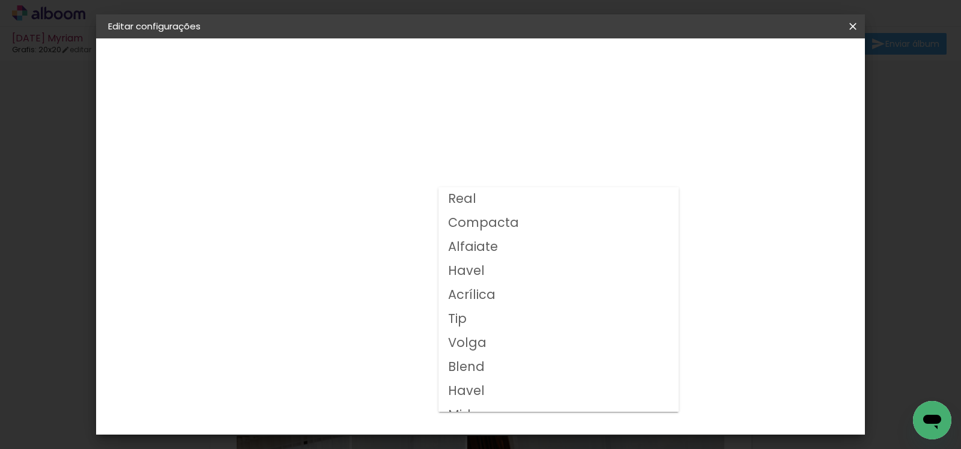
click at [492, 340] on paper-item "Volga" at bounding box center [559, 344] width 240 height 24
type input "Volga"
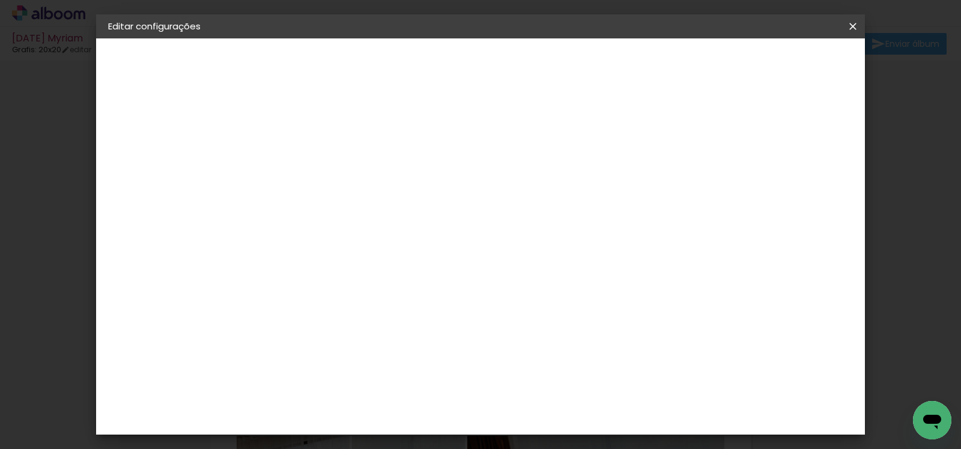
scroll to position [187, 0]
click at [430, 327] on span "16 × 16 cm" at bounding box center [408, 343] width 44 height 32
click at [0, 0] on slot "Avançar" at bounding box center [0, 0] width 0 height 0
click at [0, 0] on slot "Mostrar sangria" at bounding box center [0, 0] width 0 height 0
type paper-checkbox "on"
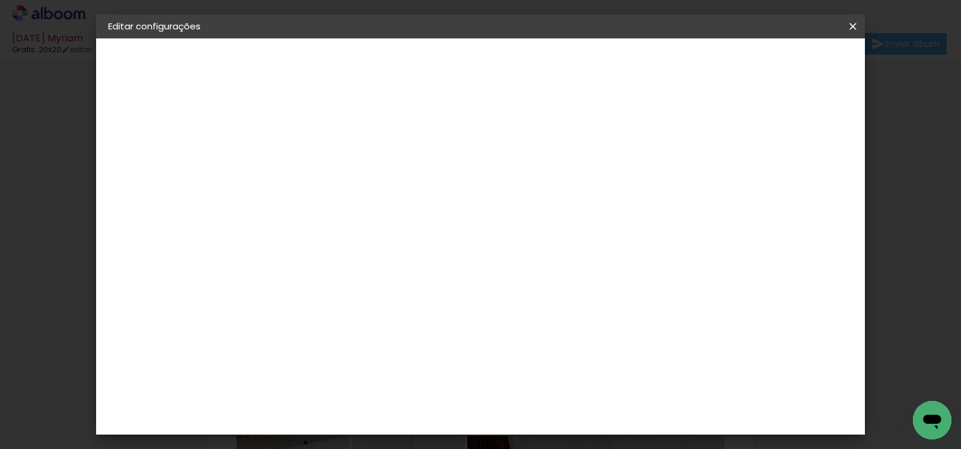
click at [655, 64] on span "Salvar configurações" at bounding box center [610, 63] width 89 height 8
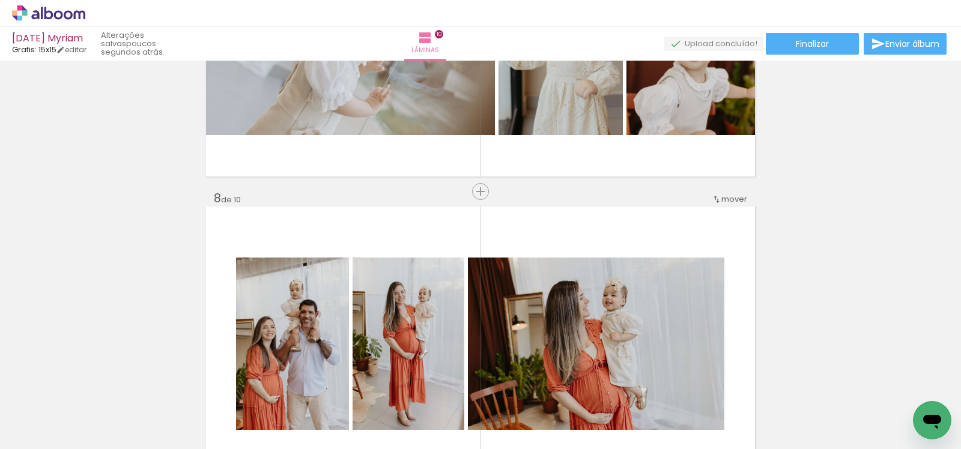
scroll to position [2148, 0]
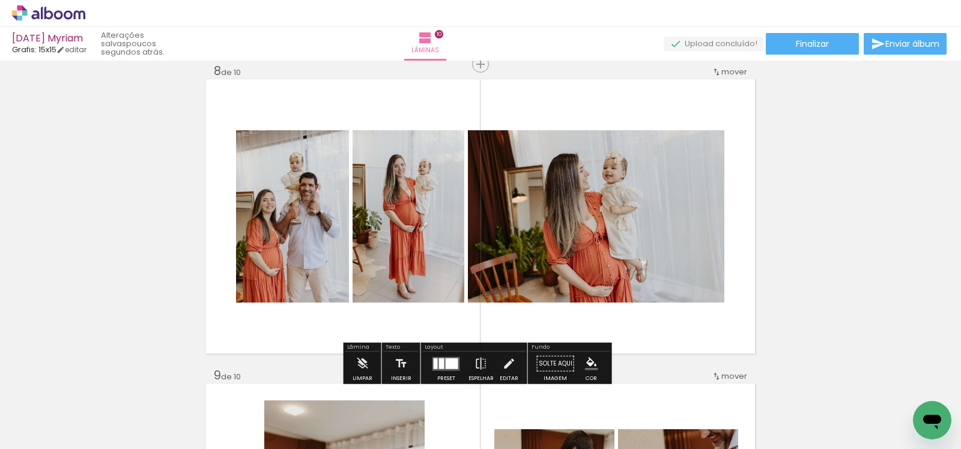
click at [441, 364] on quentale-layouter at bounding box center [447, 364] width 28 height 14
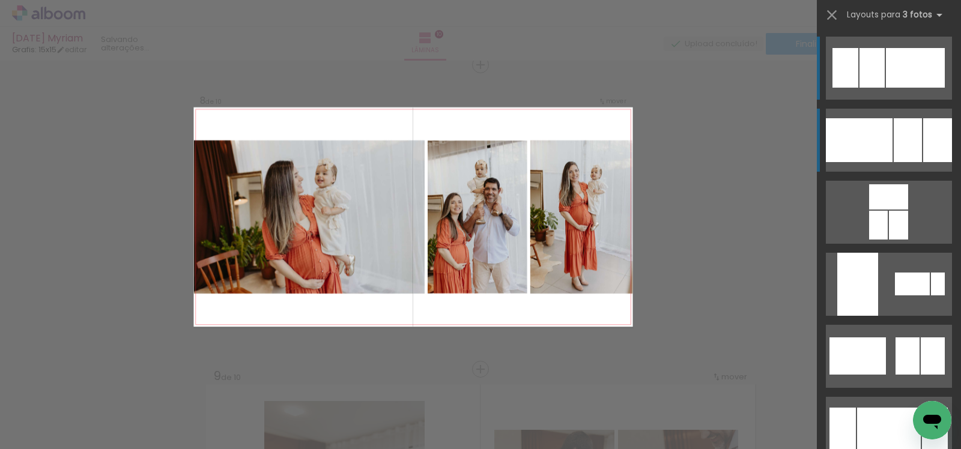
scroll to position [2147, 0]
click at [902, 138] on div at bounding box center [908, 140] width 28 height 44
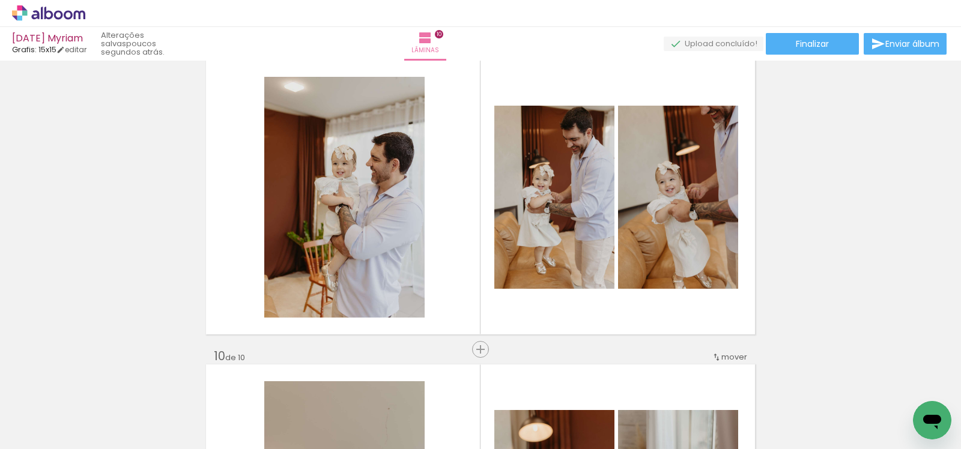
scroll to position [2470, 0]
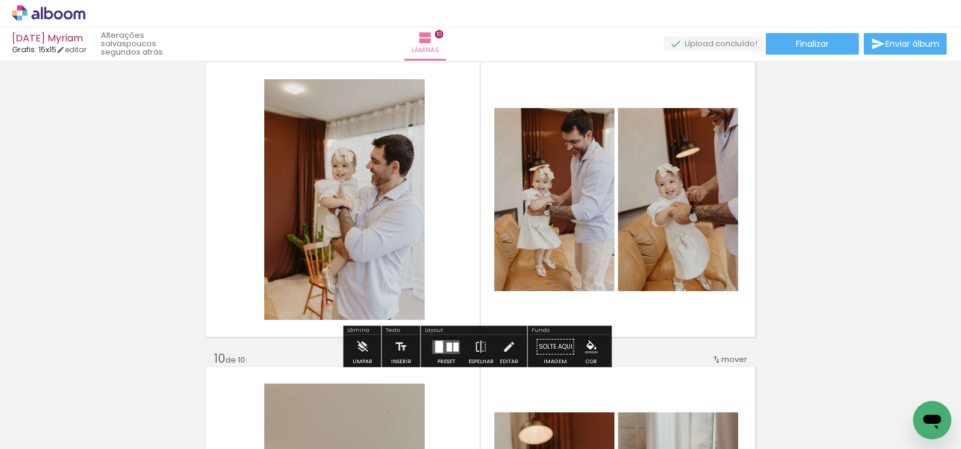
click at [443, 338] on div at bounding box center [446, 347] width 32 height 24
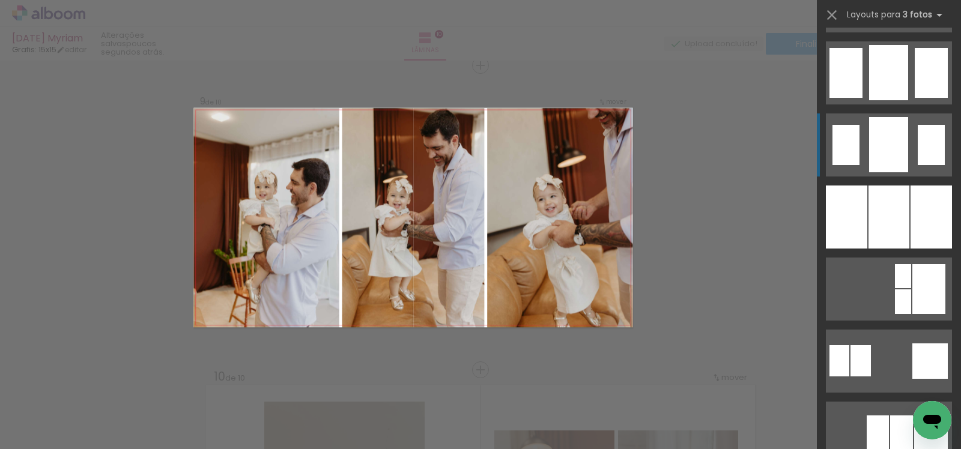
scroll to position [933, 0]
click at [881, 217] on div at bounding box center [889, 216] width 41 height 63
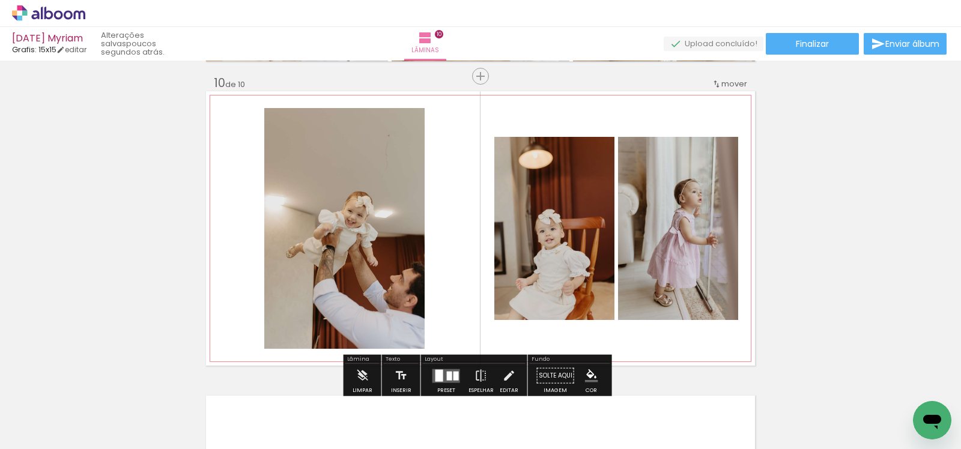
scroll to position [2767, 0]
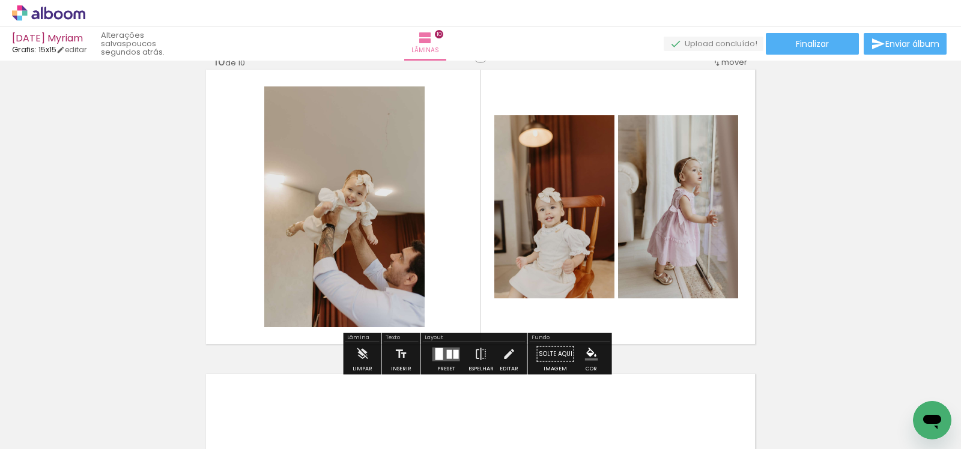
drag, startPoint x: 446, startPoint y: 359, endPoint x: 463, endPoint y: 347, distance: 20.6
click at [446, 359] on quentale-layouter at bounding box center [447, 354] width 28 height 14
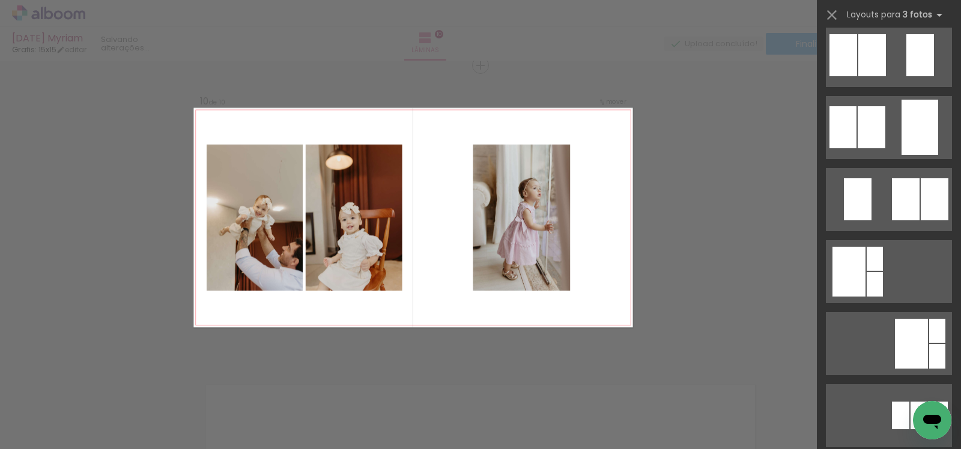
scroll to position [0, 0]
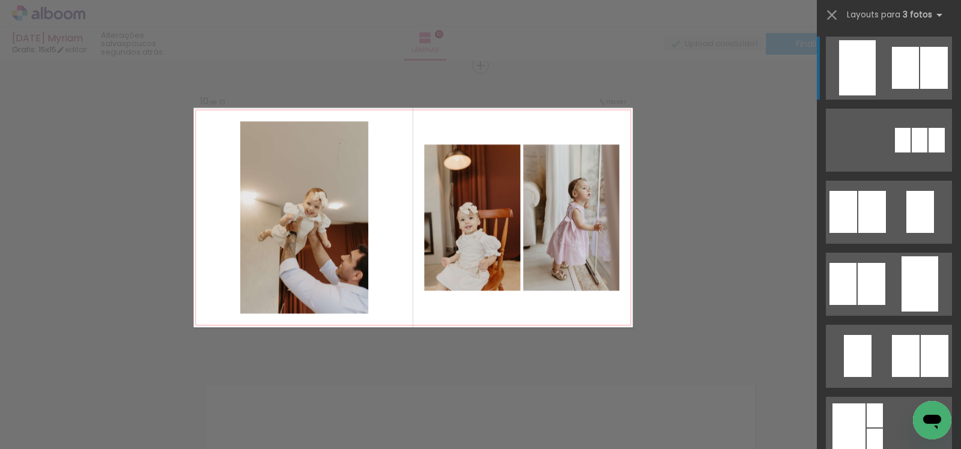
click at [901, 71] on div at bounding box center [905, 68] width 27 height 42
click at [900, 72] on div at bounding box center [905, 68] width 27 height 42
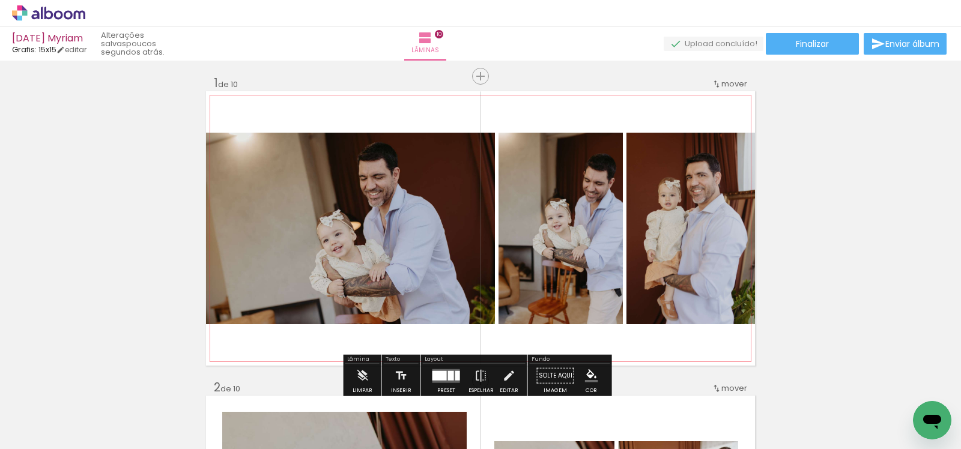
scroll to position [5, 0]
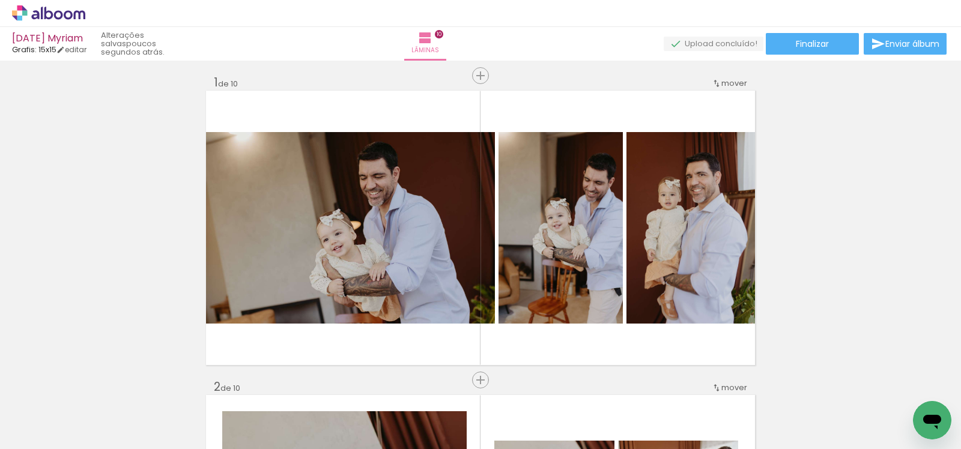
click at [815, 48] on span "Finalizar" at bounding box center [812, 44] width 33 height 8
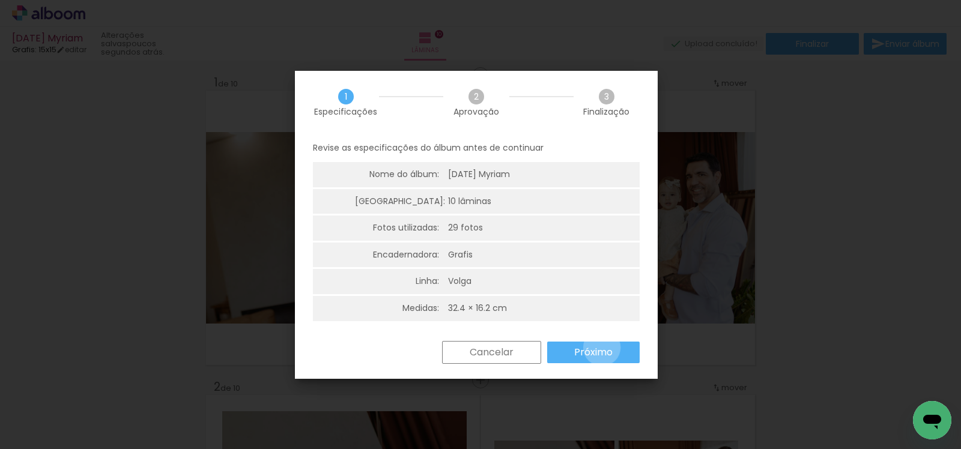
click at [0, 0] on slot "Próximo" at bounding box center [0, 0] width 0 height 0
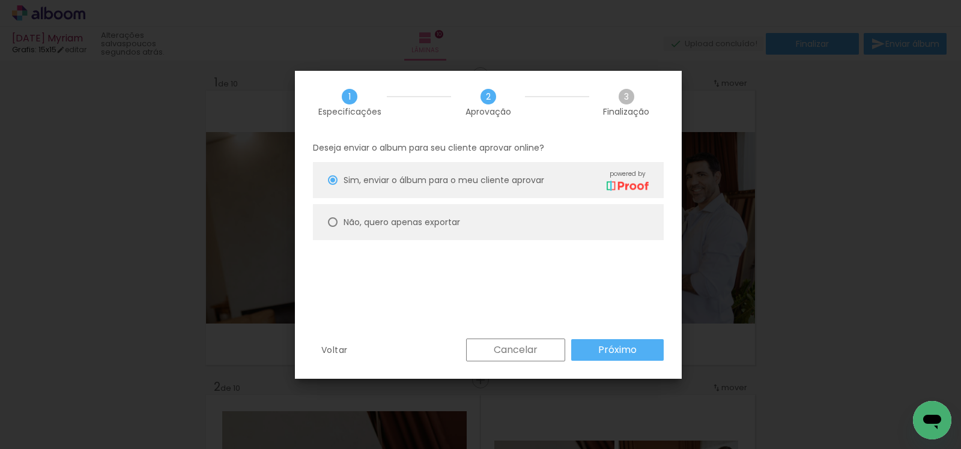
drag, startPoint x: 403, startPoint y: 220, endPoint x: 460, endPoint y: 251, distance: 64.8
click at [0, 0] on slot "Não, quero apenas exportar" at bounding box center [0, 0] width 0 height 0
type paper-radio-button "on"
click at [0, 0] on slot "Próximo" at bounding box center [0, 0] width 0 height 0
type input "Alta, 300 DPI"
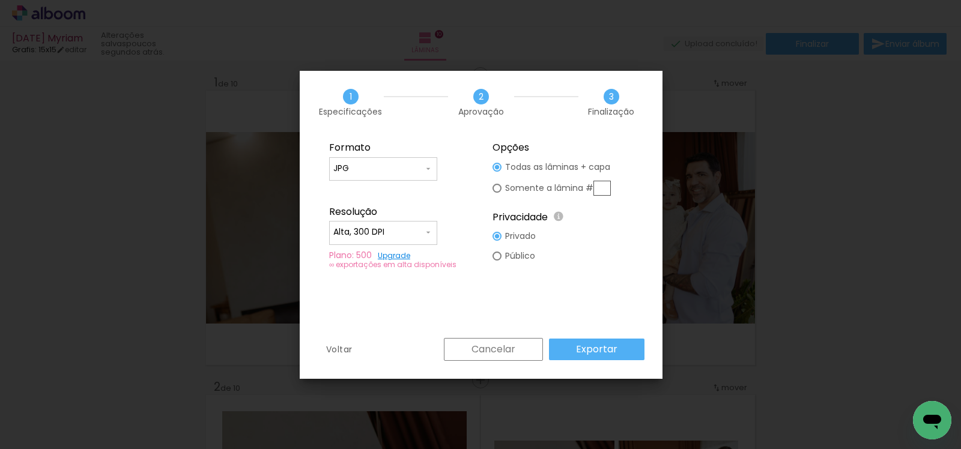
click at [0, 0] on slot "Exportar" at bounding box center [0, 0] width 0 height 0
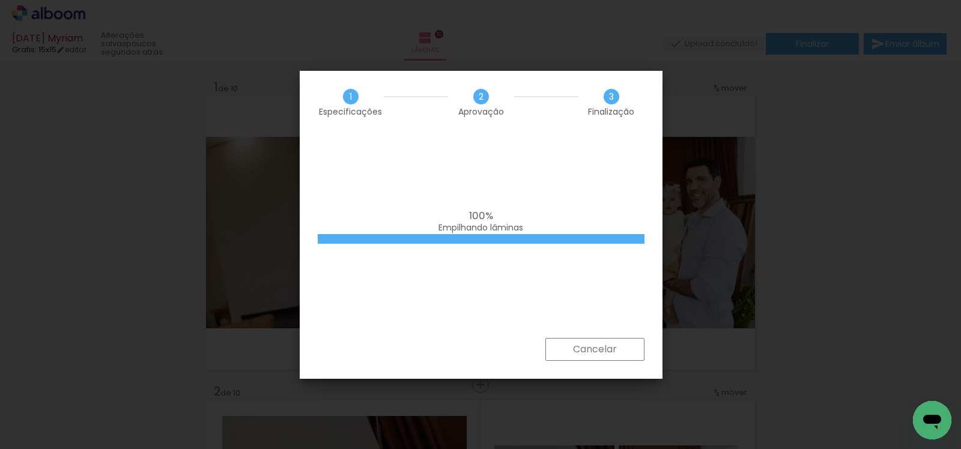
scroll to position [0, 1092]
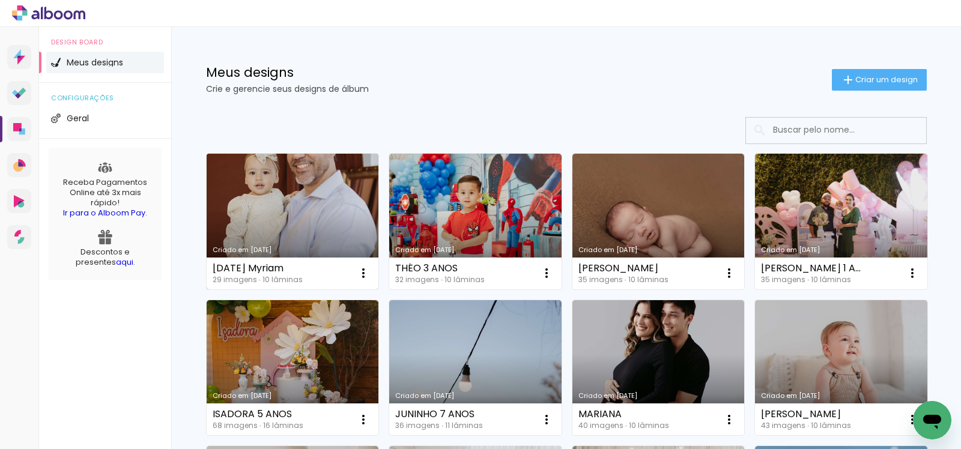
click at [332, 208] on link "Criado em [DATE]" at bounding box center [293, 222] width 172 height 136
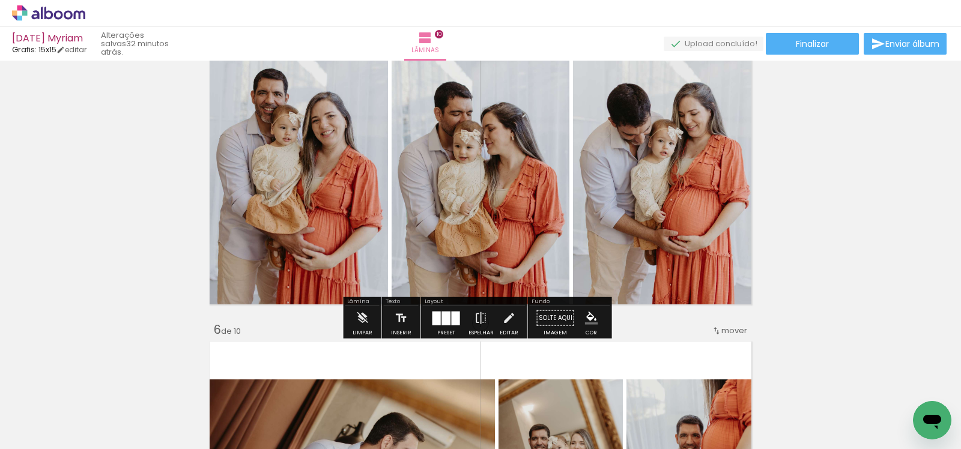
scroll to position [1274, 0]
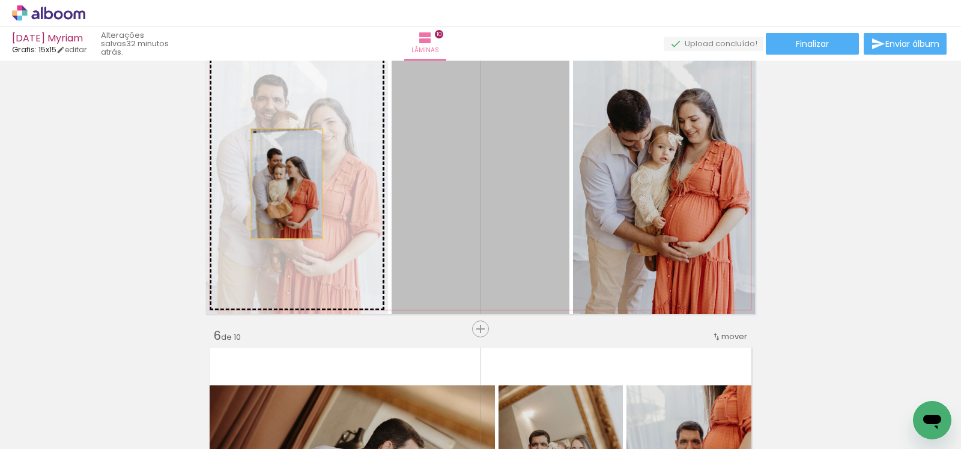
drag, startPoint x: 500, startPoint y: 193, endPoint x: 281, endPoint y: 184, distance: 220.1
click at [0, 0] on slot at bounding box center [0, 0] width 0 height 0
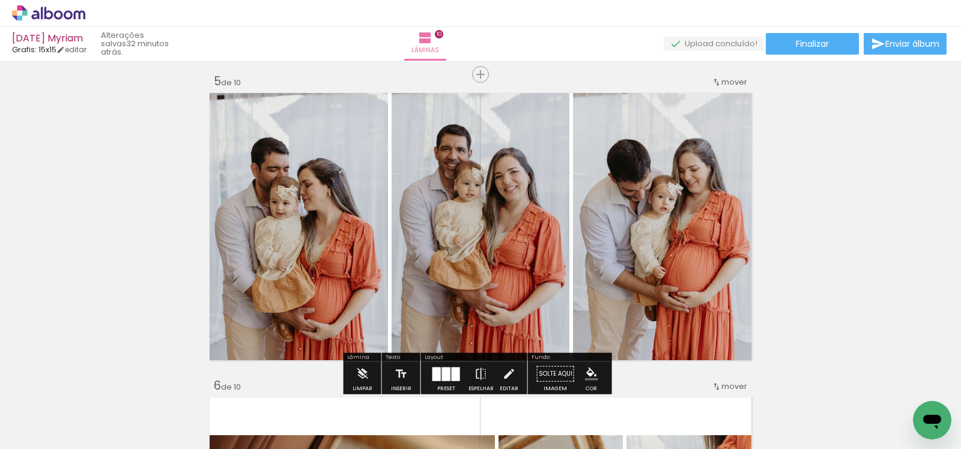
scroll to position [1217, 0]
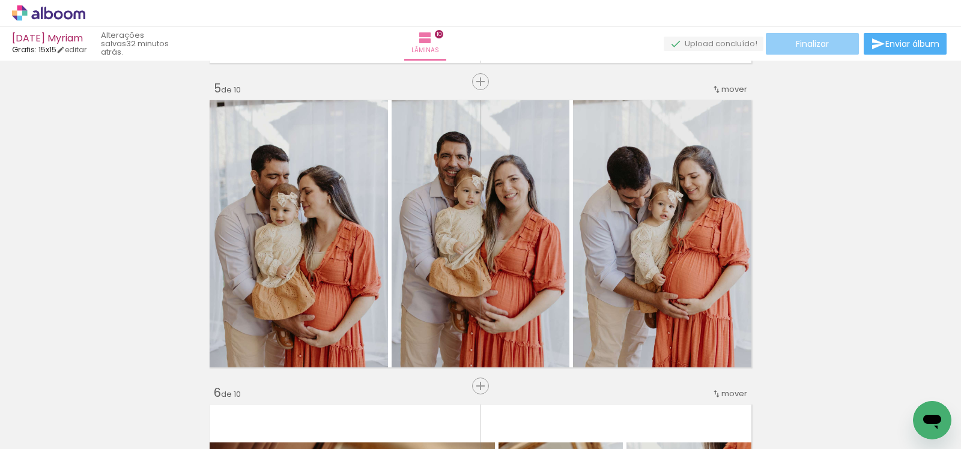
click at [816, 43] on span "Finalizar" at bounding box center [812, 44] width 33 height 8
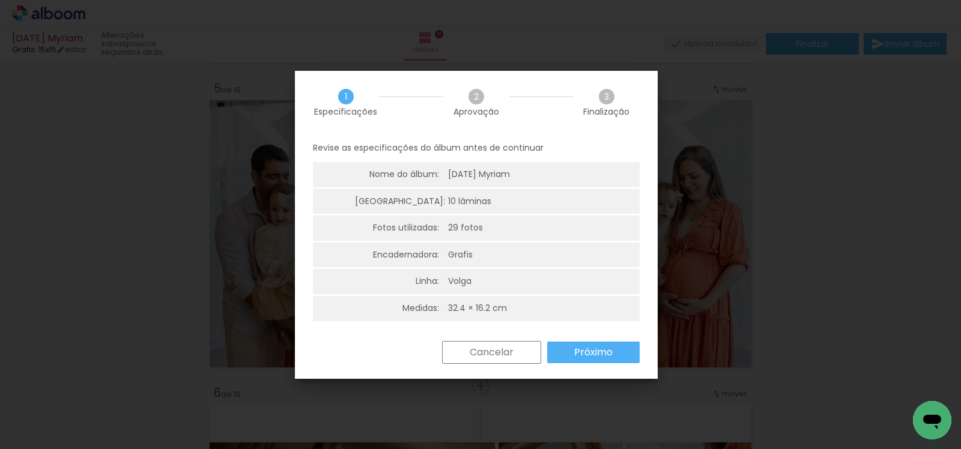
click at [0, 0] on slot "Próximo" at bounding box center [0, 0] width 0 height 0
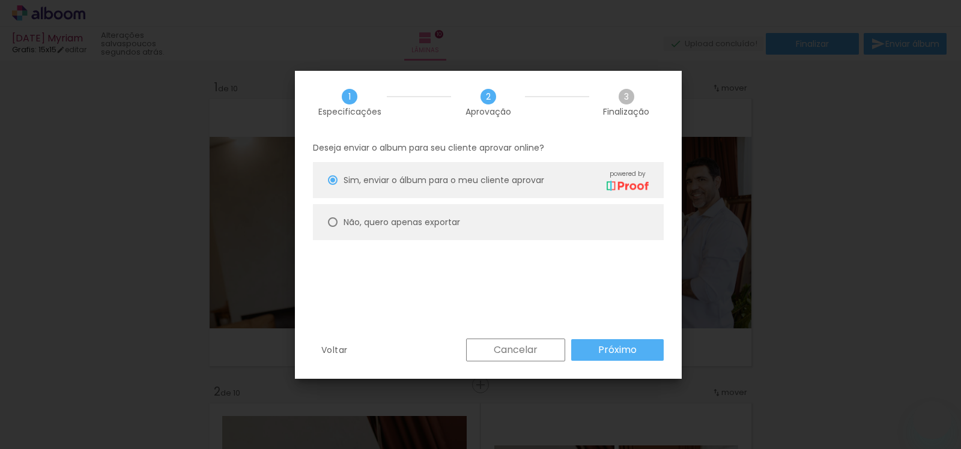
click at [0, 0] on slot "Não, quero apenas exportar" at bounding box center [0, 0] width 0 height 0
type paper-radio-button "on"
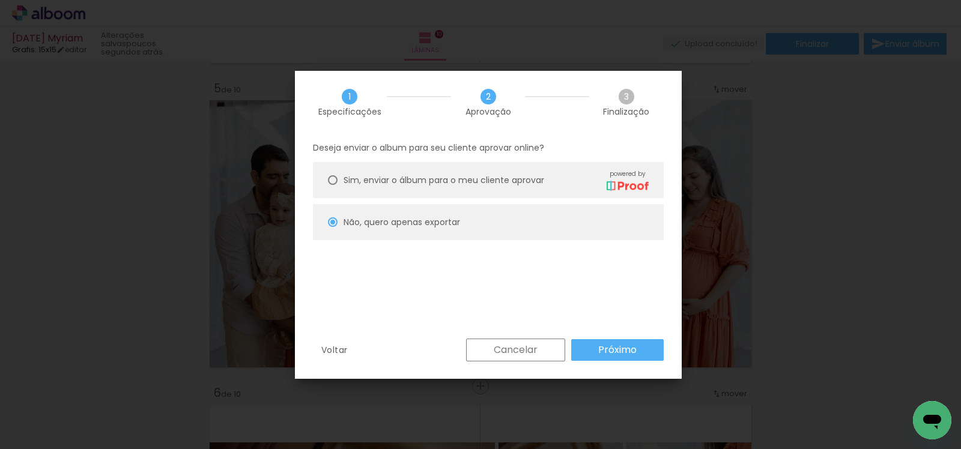
click at [0, 0] on slot "Próximo" at bounding box center [0, 0] width 0 height 0
type input "Alta, 300 DPI"
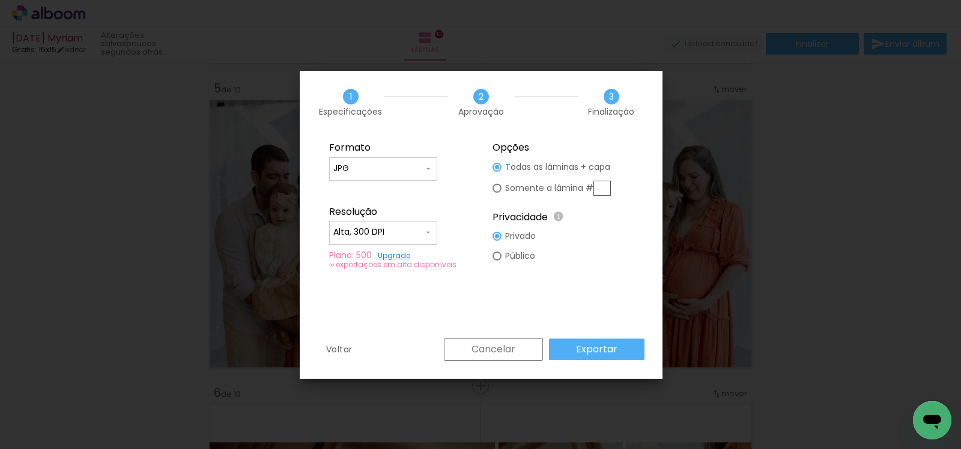
click at [0, 0] on slot "Exportar" at bounding box center [0, 0] width 0 height 0
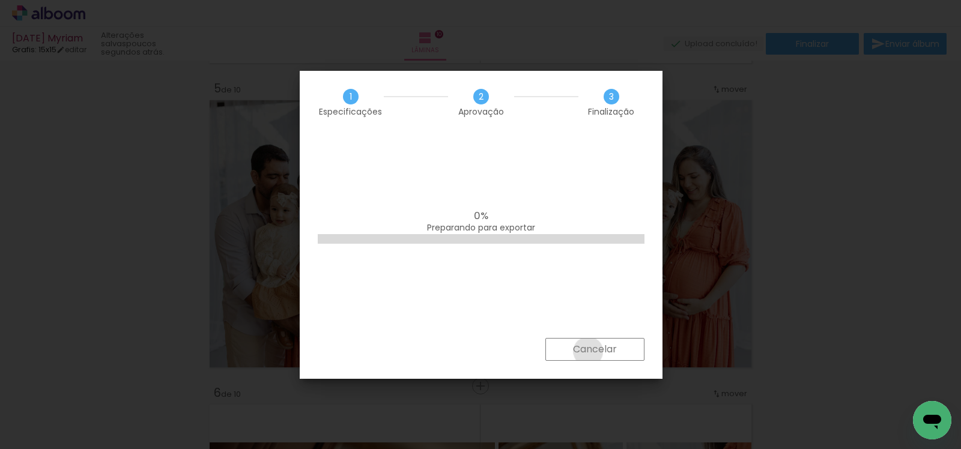
click at [0, 0] on slot "Cancelar" at bounding box center [0, 0] width 0 height 0
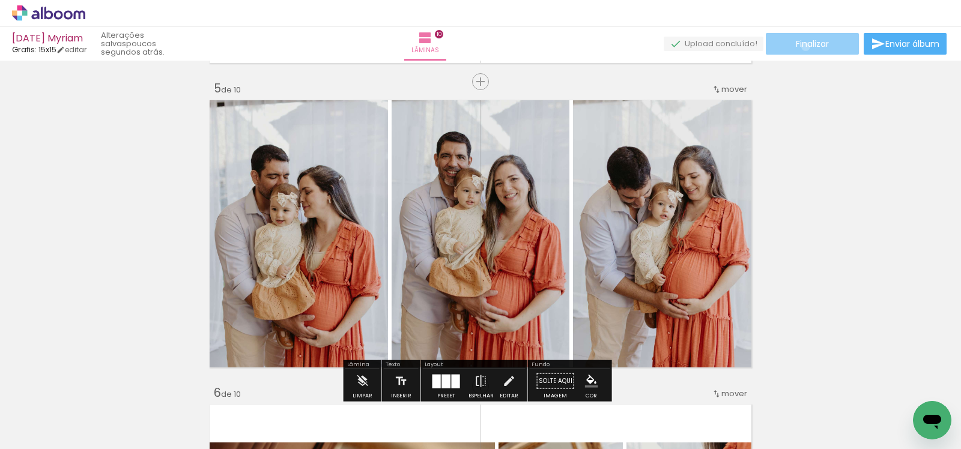
click at [801, 46] on span "Finalizar" at bounding box center [812, 44] width 33 height 8
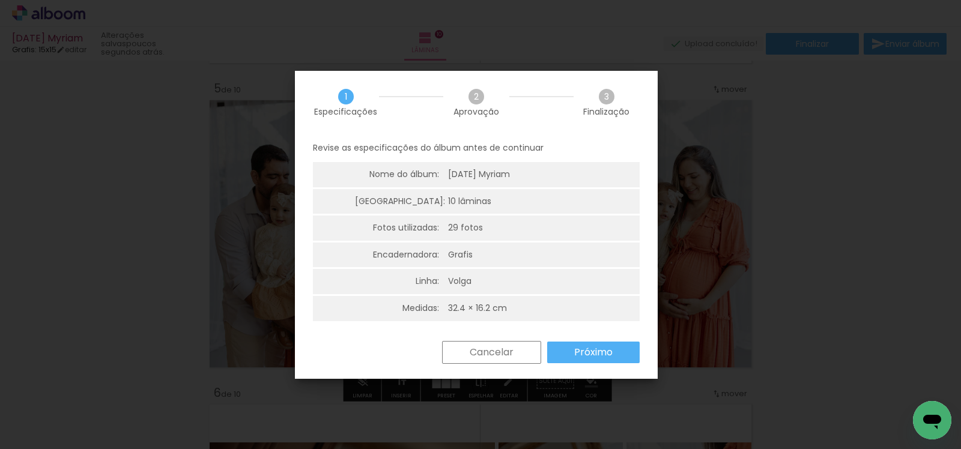
click at [0, 0] on slot "Próximo" at bounding box center [0, 0] width 0 height 0
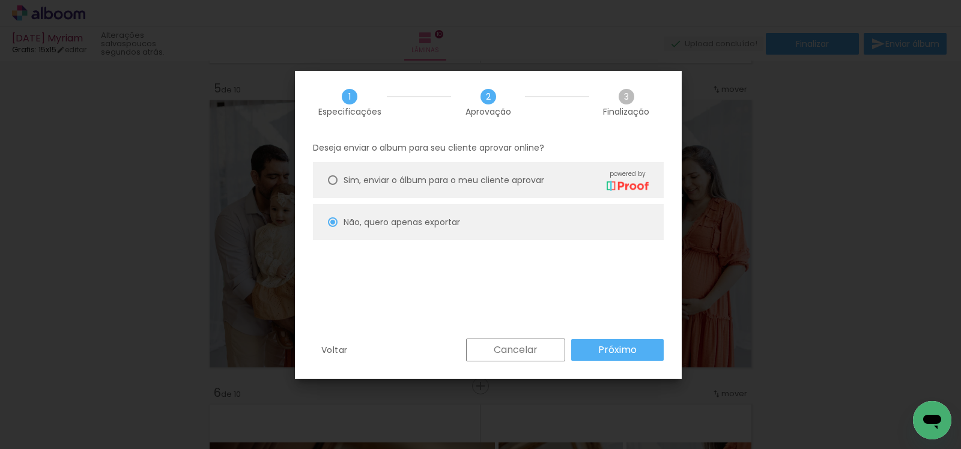
click at [0, 0] on slot "Próximo" at bounding box center [0, 0] width 0 height 0
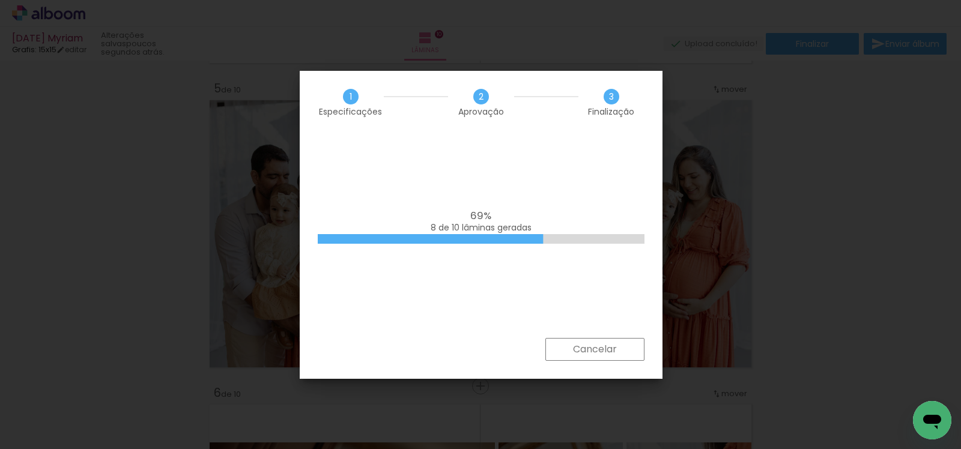
click at [0, 0] on slot "Cancelar" at bounding box center [0, 0] width 0 height 0
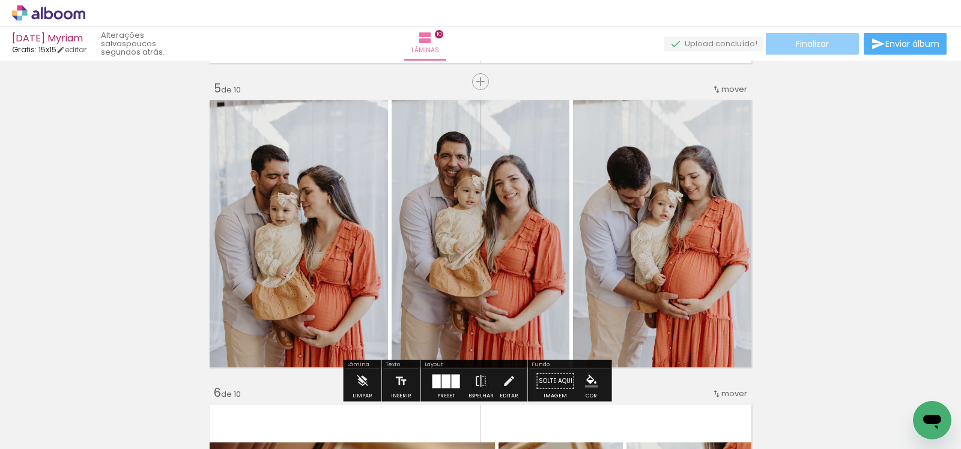
click at [803, 43] on span "Finalizar" at bounding box center [812, 44] width 33 height 8
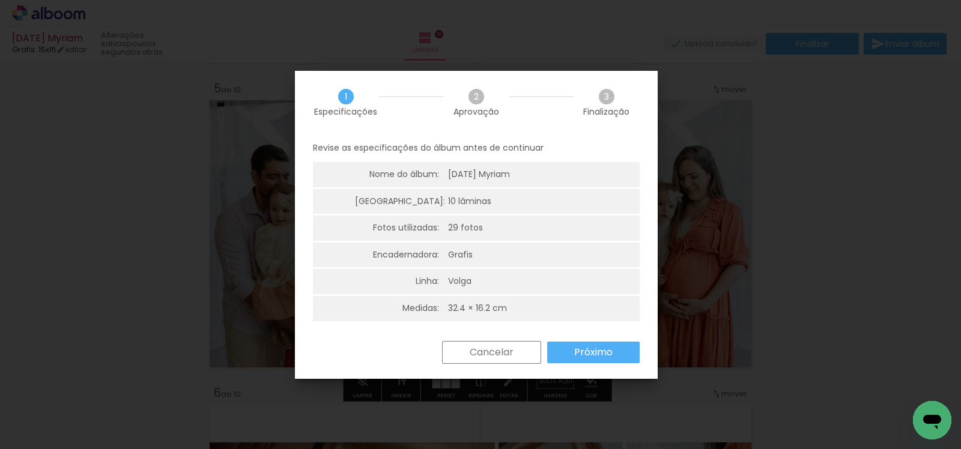
click at [0, 0] on slot "Próximo" at bounding box center [0, 0] width 0 height 0
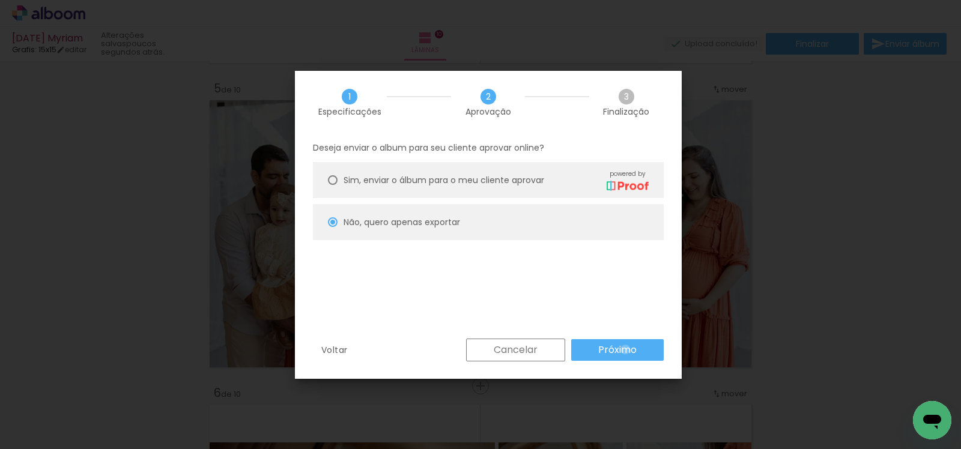
click at [0, 0] on slot "Próximo" at bounding box center [0, 0] width 0 height 0
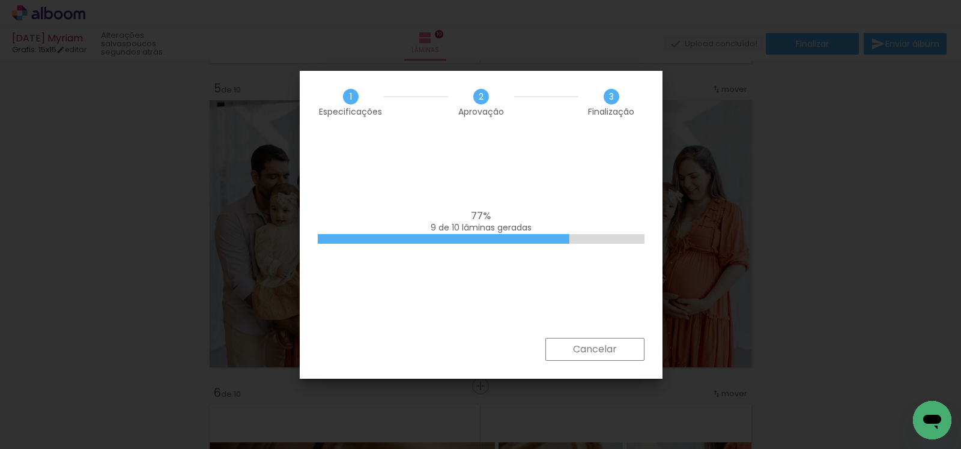
click at [602, 187] on div "77% 9 de 10 lâminas geradas" at bounding box center [481, 236] width 363 height 204
click at [562, 197] on div "85% 10 de 10 lâminas geradas" at bounding box center [481, 236] width 363 height 204
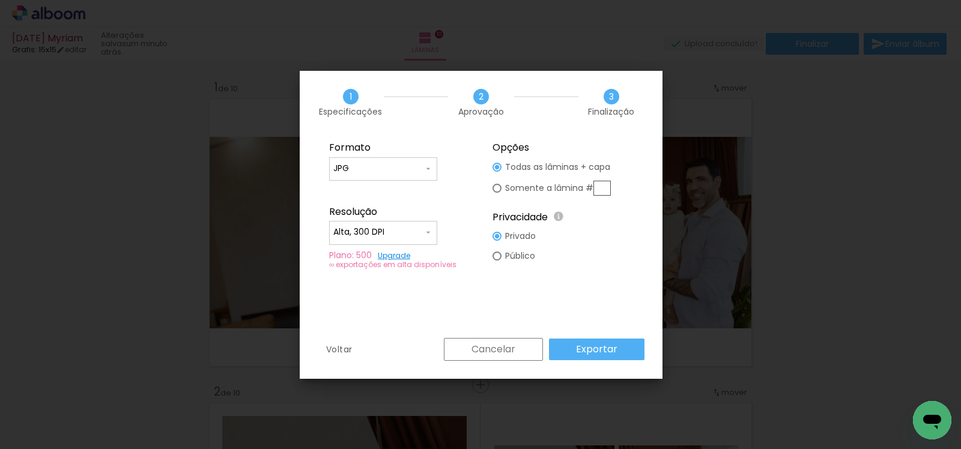
scroll to position [1217, 0]
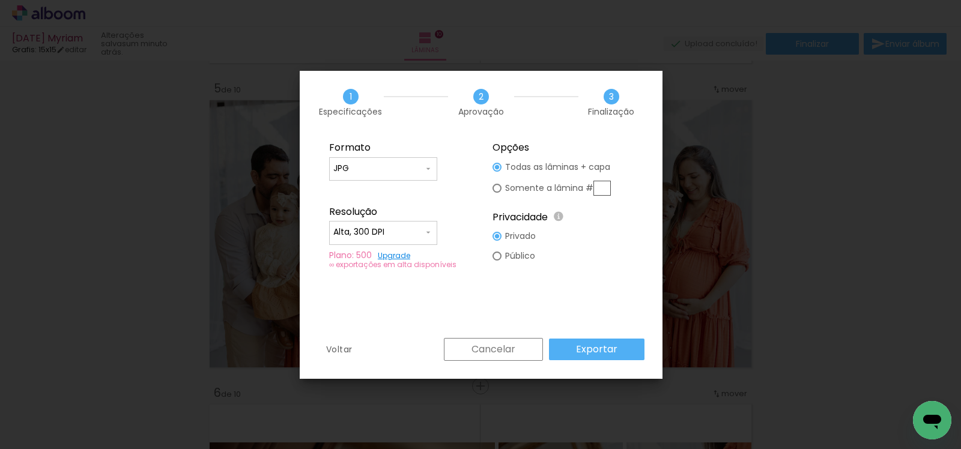
click at [478, 309] on div "Formato JPG PDF Resolução Alta, 300 DPI Baixa Plano: 500 Upgrade ∞ exportações …" at bounding box center [481, 236] width 363 height 204
click at [606, 186] on input "text" at bounding box center [602, 188] width 17 height 15
type paper-radio-button "on"
type input "5"
click at [0, 0] on slot "Exportar" at bounding box center [0, 0] width 0 height 0
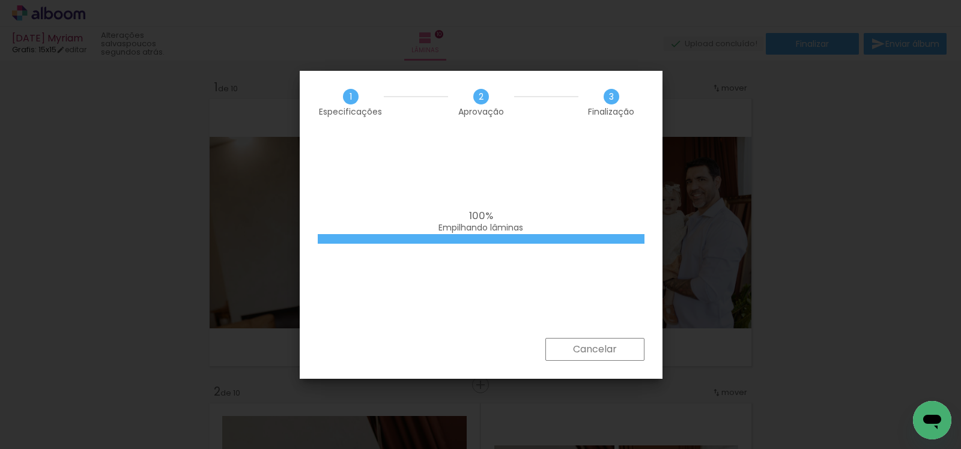
scroll to position [1217, 0]
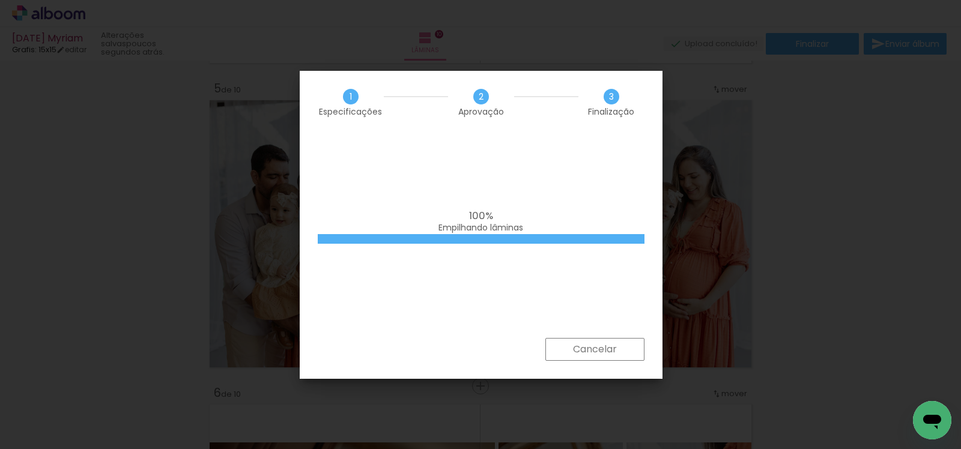
click at [606, 198] on div "100% Empilhando lâminas" at bounding box center [481, 236] width 363 height 204
click at [527, 198] on div "100% Empilhando lâminas" at bounding box center [481, 236] width 363 height 204
click at [530, 190] on div "100% Empilhando lâminas" at bounding box center [481, 236] width 363 height 204
click at [532, 183] on div "100% Empilhando lâminas" at bounding box center [481, 236] width 363 height 204
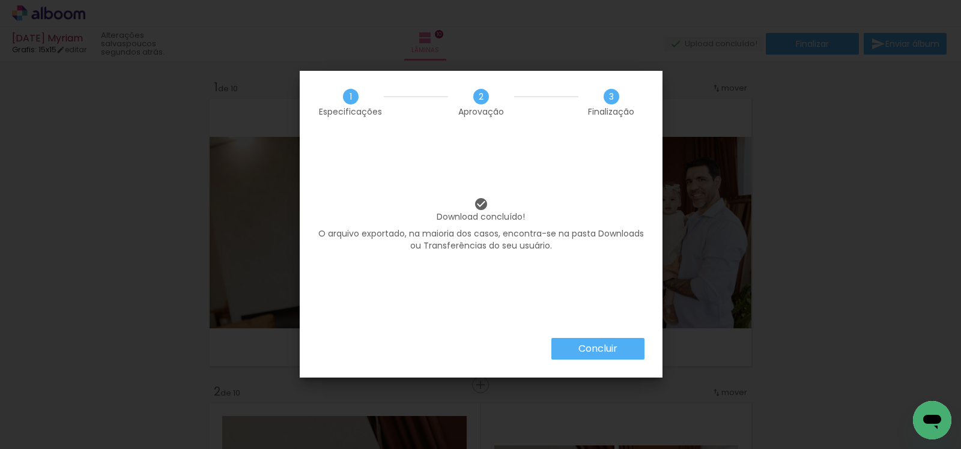
scroll to position [1217, 0]
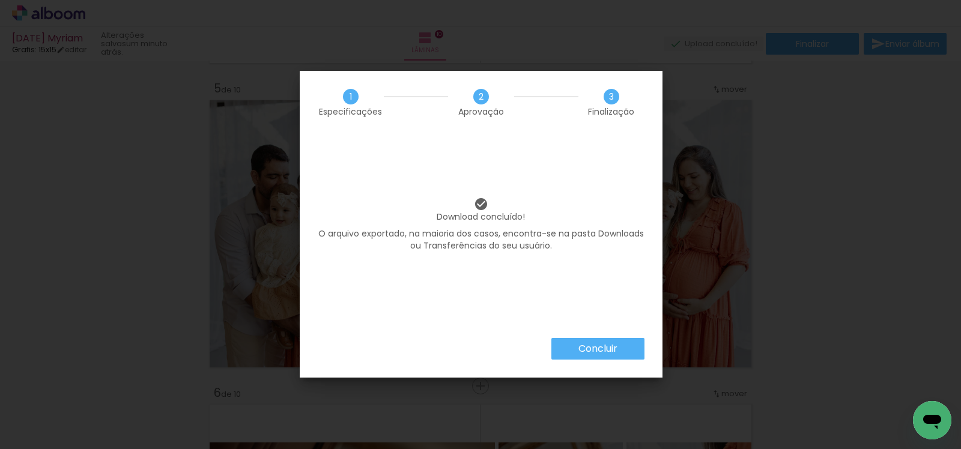
click at [624, 340] on paper-button "Concluir" at bounding box center [598, 349] width 93 height 22
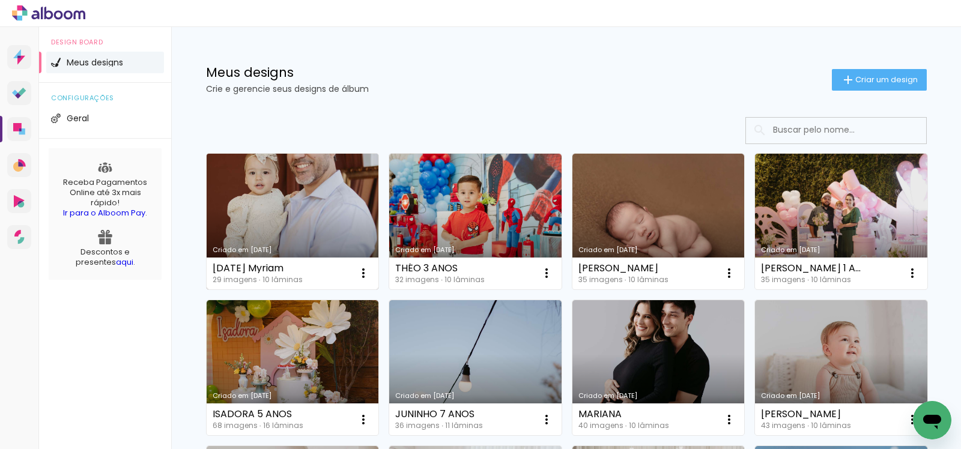
click at [321, 199] on link "Criado em [DATE]" at bounding box center [293, 222] width 172 height 136
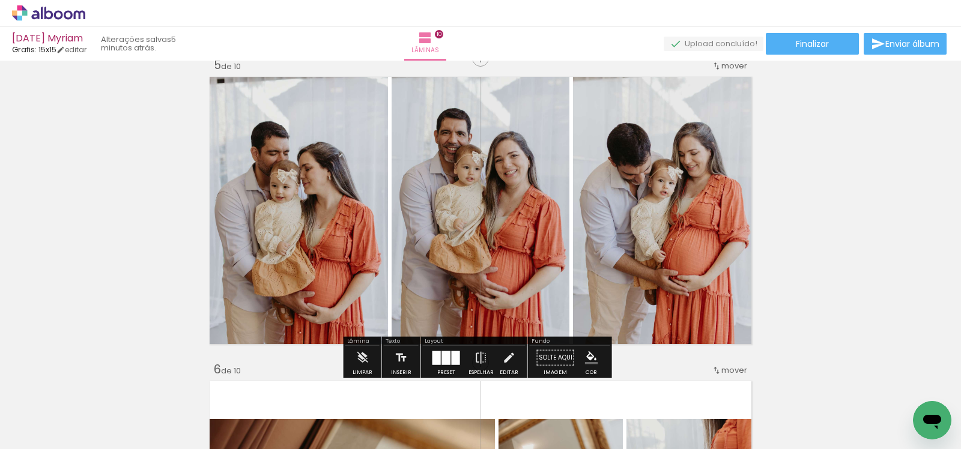
scroll to position [1241, 0]
